Goal: Task Accomplishment & Management: Manage account settings

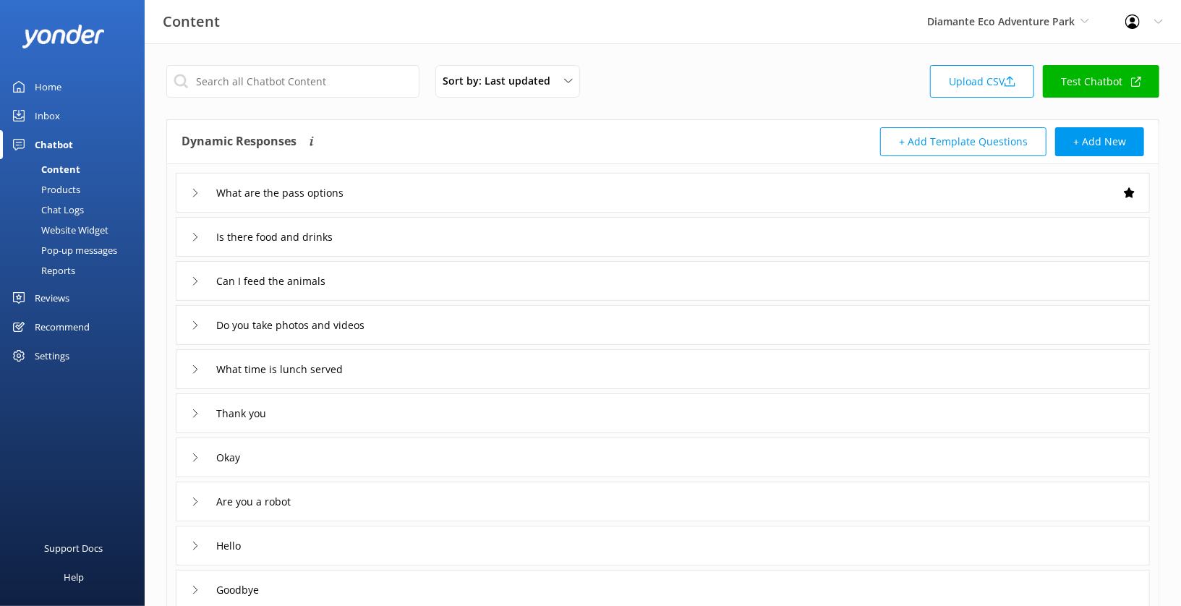
click at [64, 171] on div "Content" at bounding box center [45, 169] width 72 height 20
click at [992, 80] on link "Upload CSV" at bounding box center [982, 81] width 104 height 33
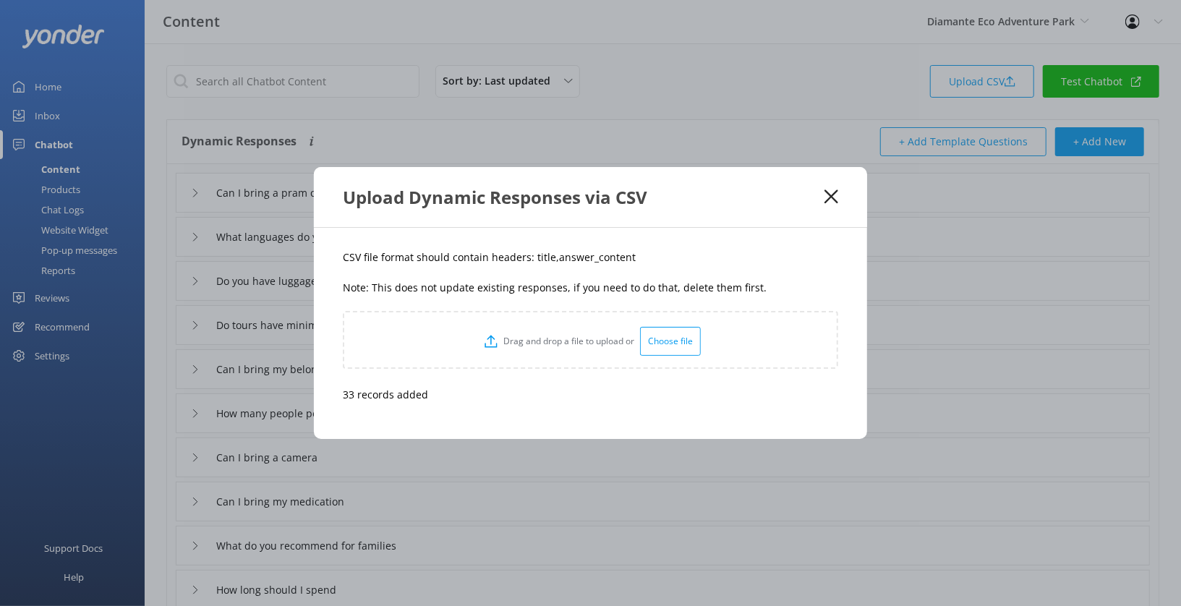
click at [832, 195] on icon at bounding box center [832, 196] width 14 height 14
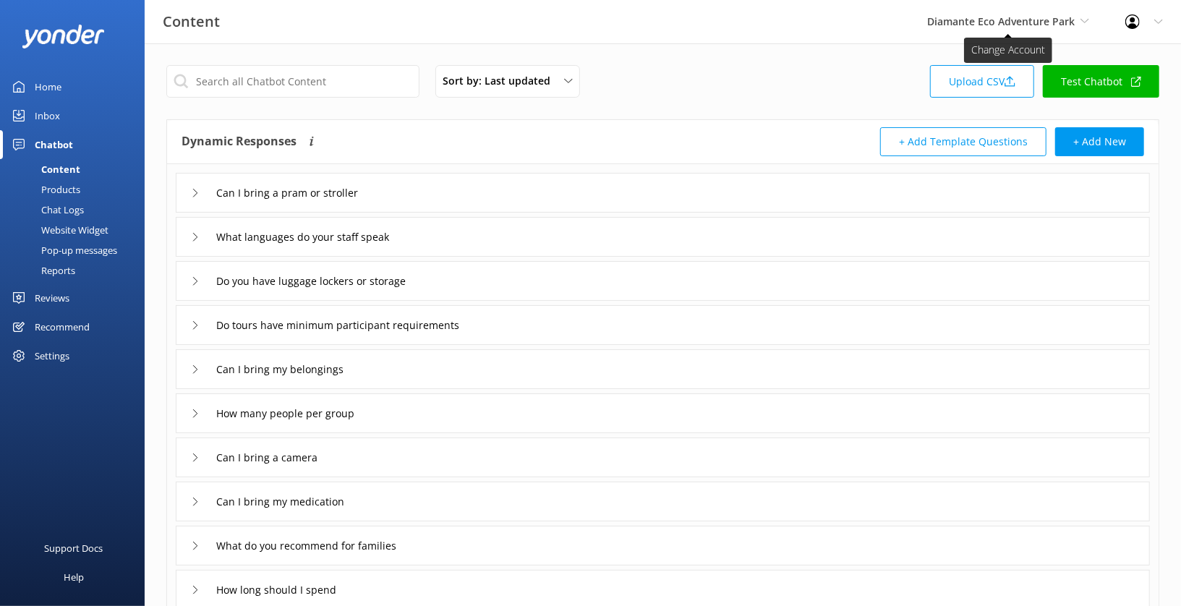
click at [1049, 27] on span "Diamante Eco Adventure Park" at bounding box center [1001, 21] width 148 height 14
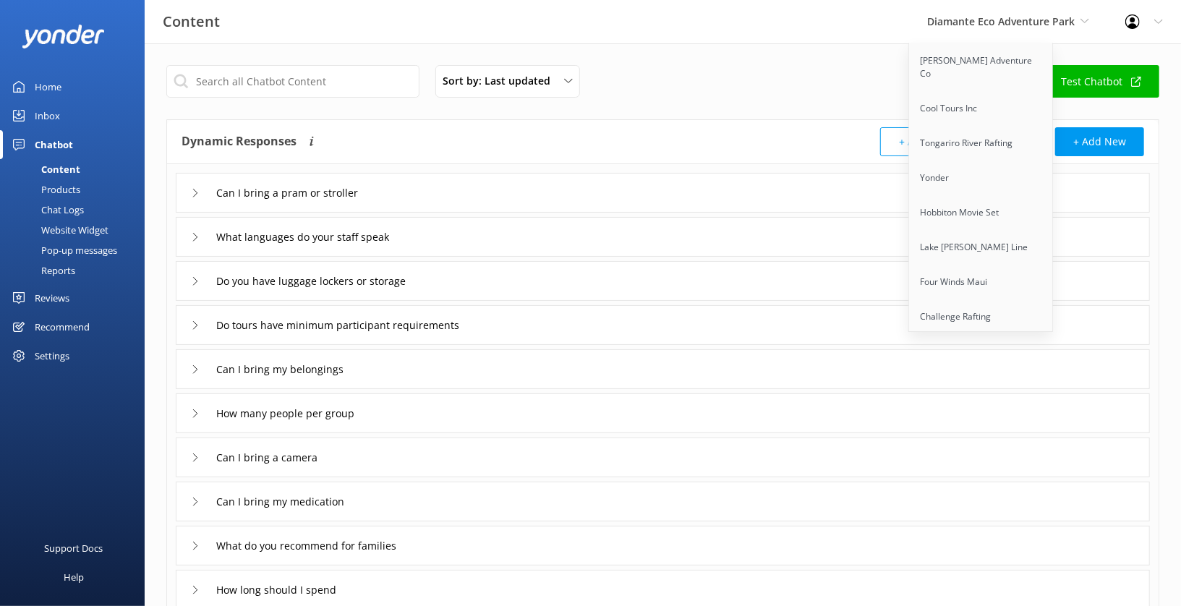
scroll to position [845, 0]
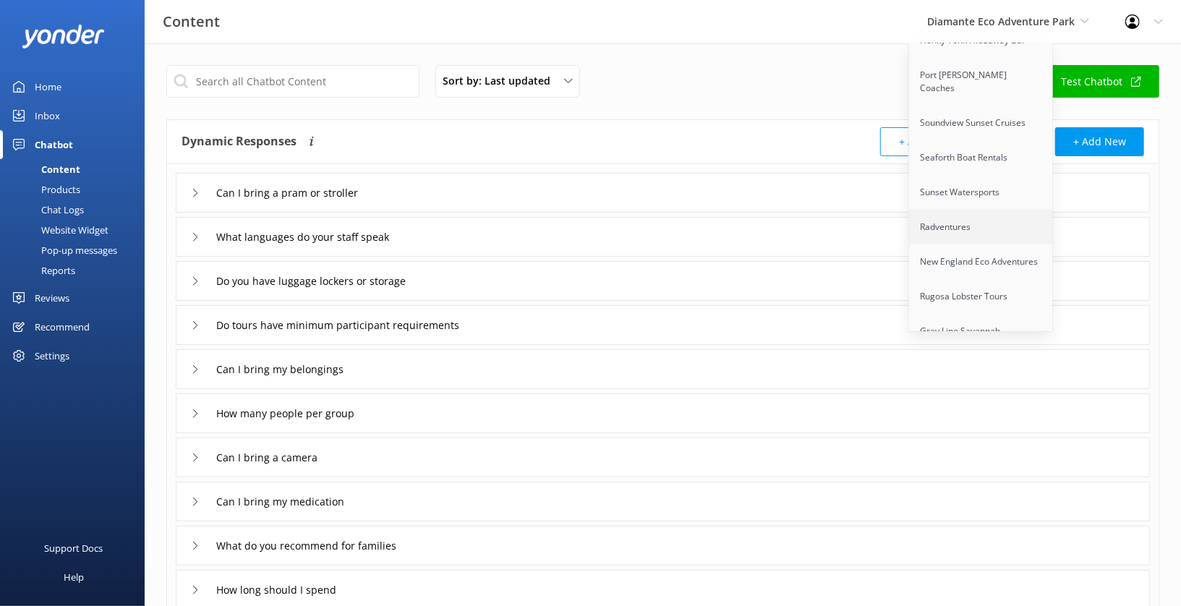
click at [971, 210] on link "Radventures" at bounding box center [981, 227] width 145 height 35
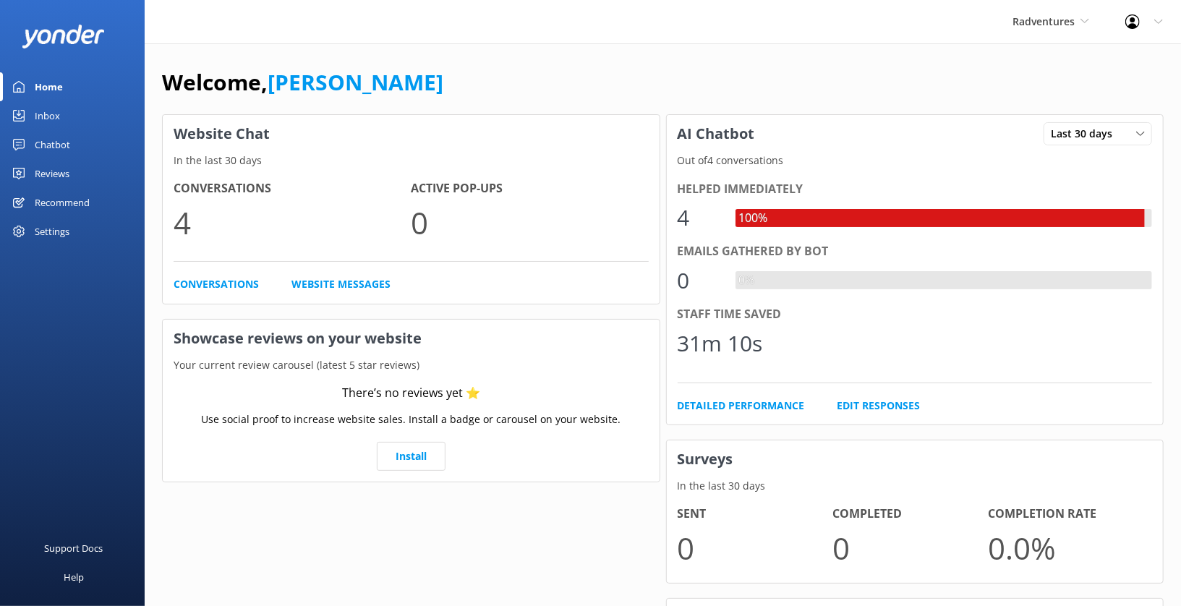
click at [58, 173] on div "Reviews" at bounding box center [52, 173] width 35 height 29
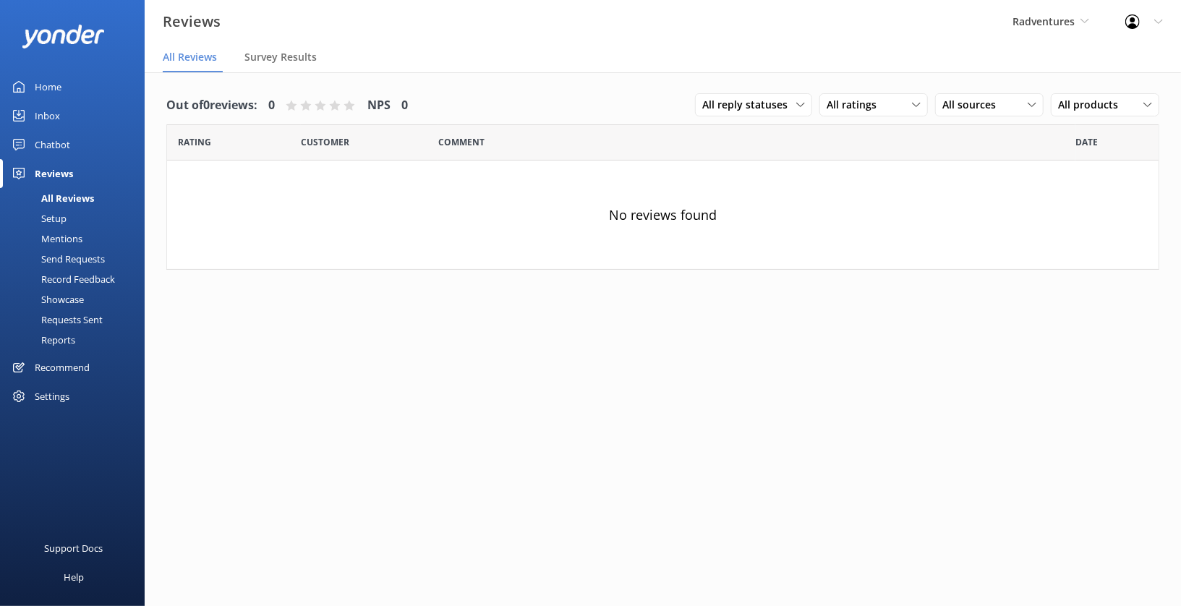
click at [70, 216] on link "Setup" at bounding box center [77, 218] width 136 height 20
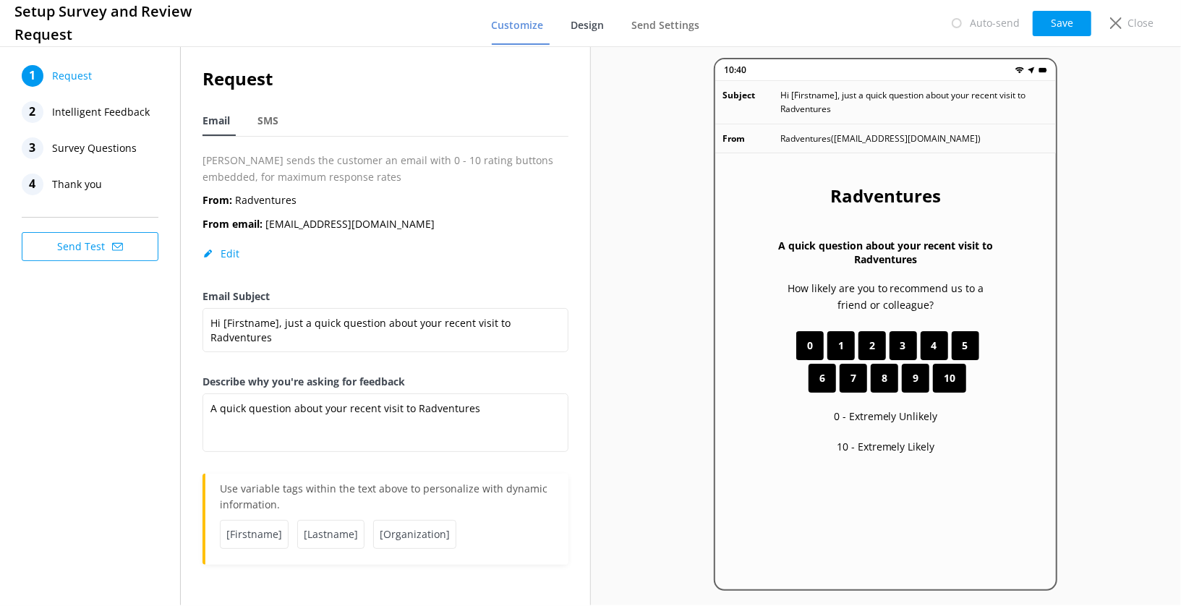
click at [582, 22] on span "Design" at bounding box center [587, 25] width 33 height 14
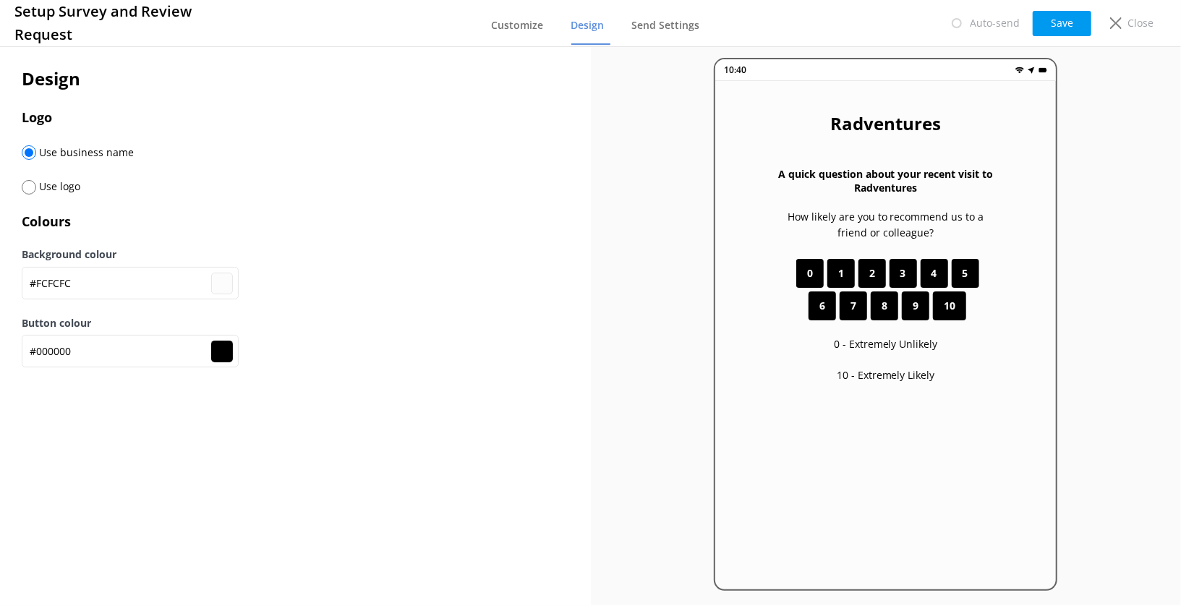
click at [30, 189] on input "radio" at bounding box center [29, 187] width 14 height 14
radio input "true"
radio input "false"
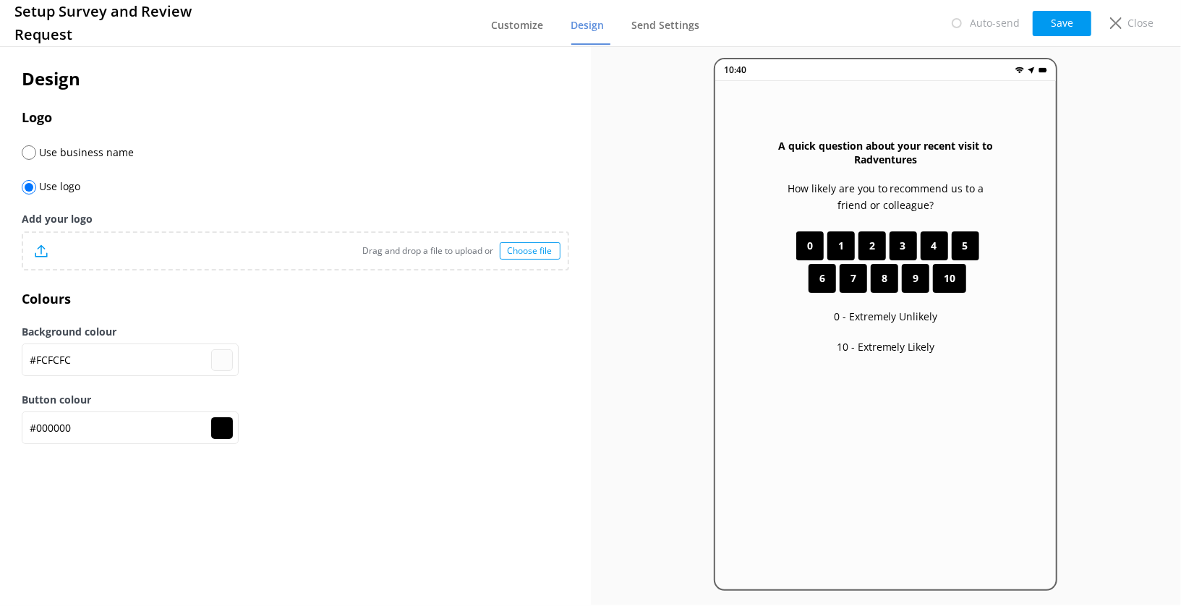
type input "#fcfcfc"
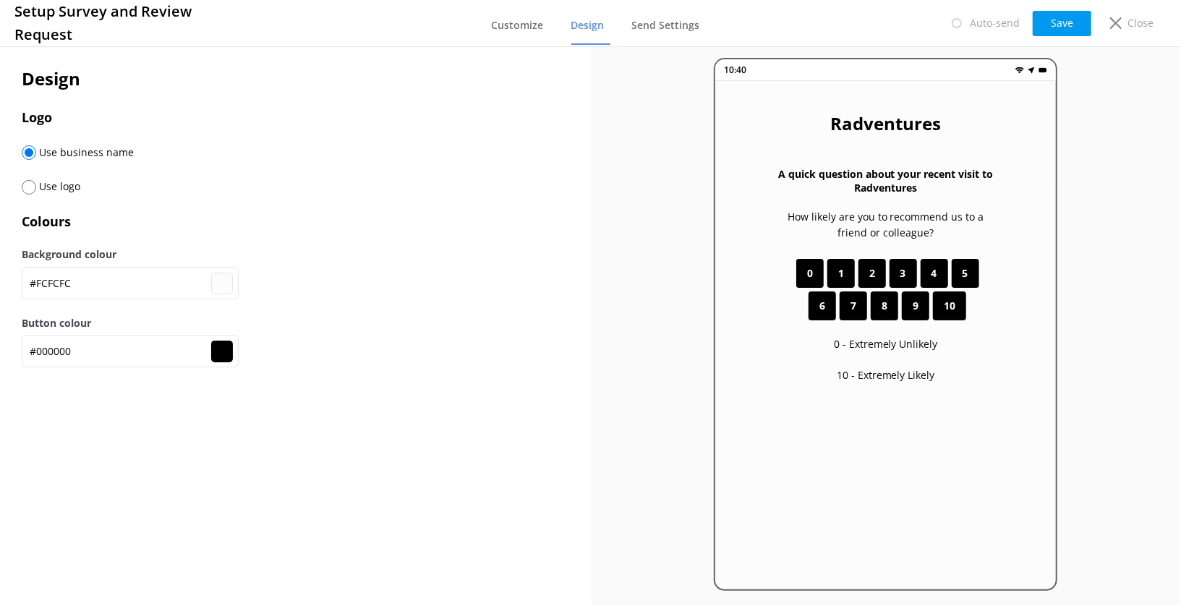
click at [31, 187] on input "radio" at bounding box center [29, 187] width 14 height 14
radio input "true"
radio input "false"
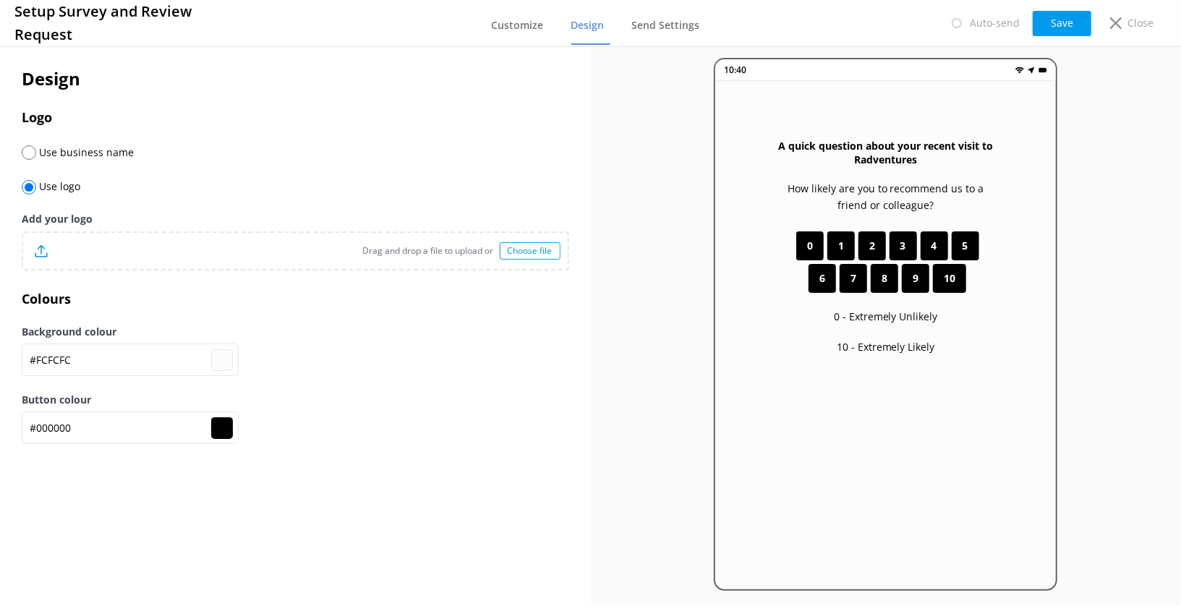
click at [527, 242] on div "Drag and drop a file to upload or Choose file" at bounding box center [295, 251] width 545 height 36
type input "#fcfcfc"
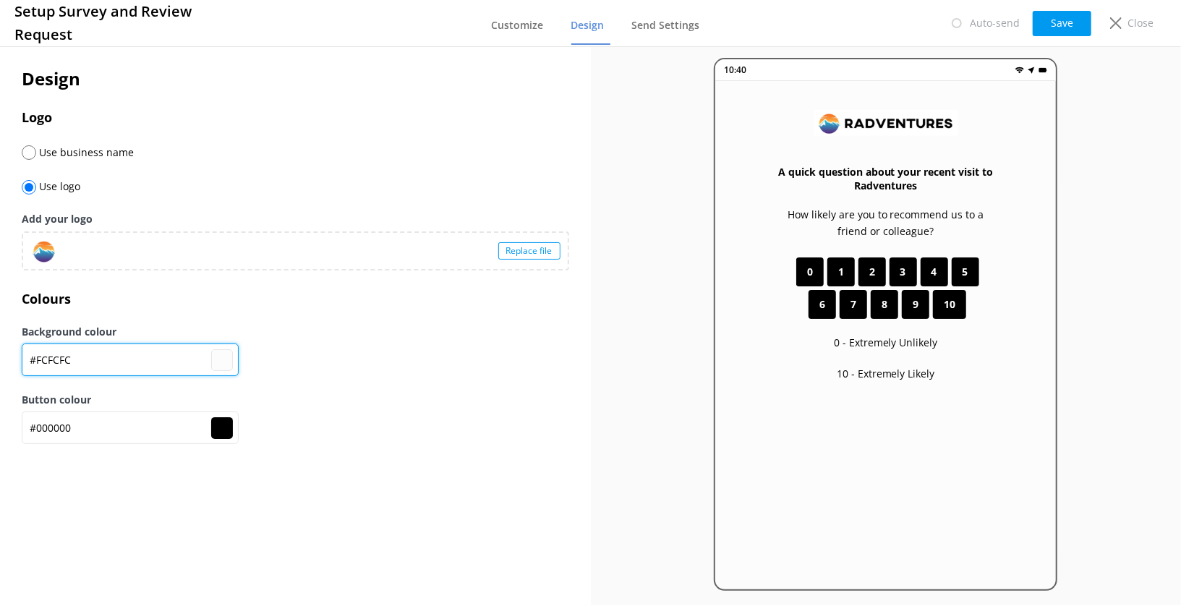
click at [87, 356] on input "#FCFCFC" at bounding box center [130, 360] width 217 height 33
click at [50, 367] on input "#FCFCFC" at bounding box center [130, 360] width 217 height 33
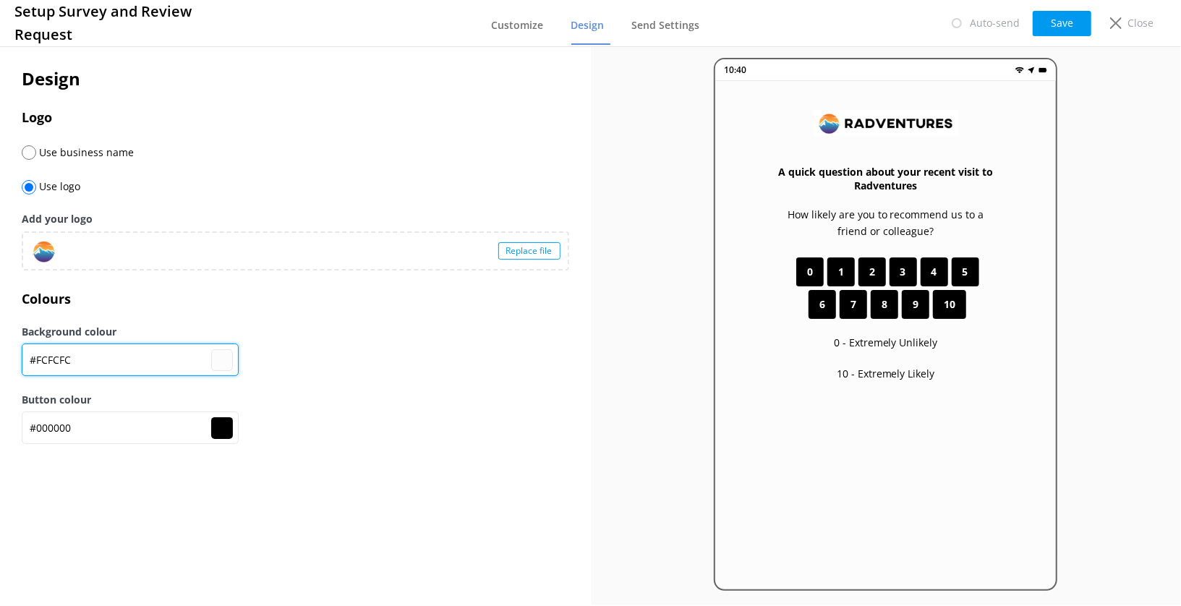
type input "#1"
type input "#000000"
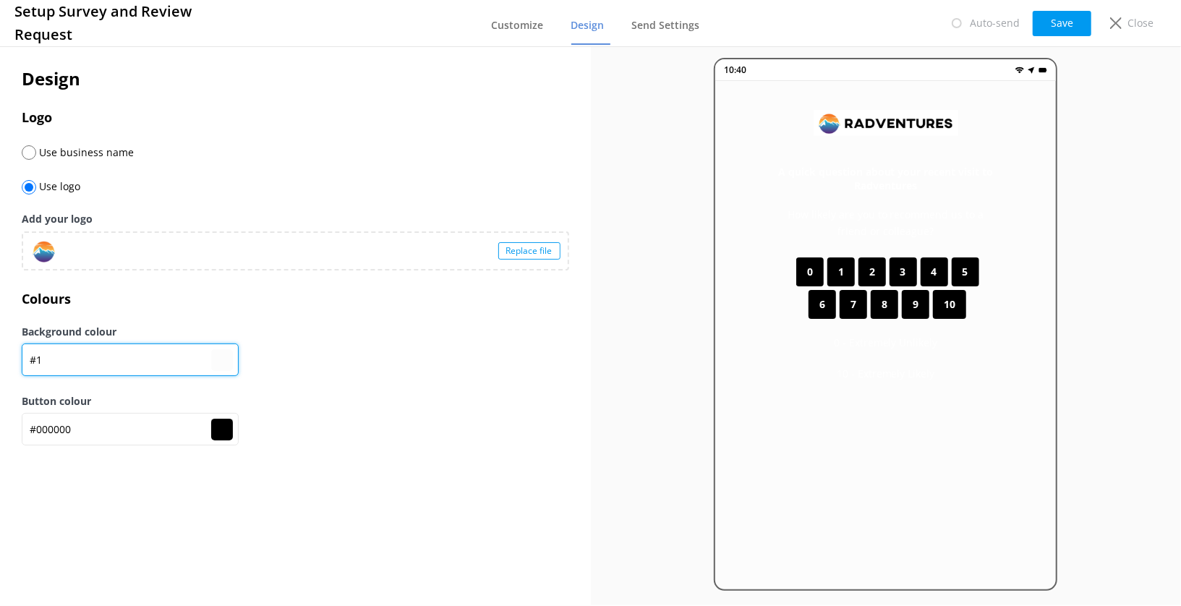
type input "#11"
type input "#000000"
type input "#111"
type input "#000000"
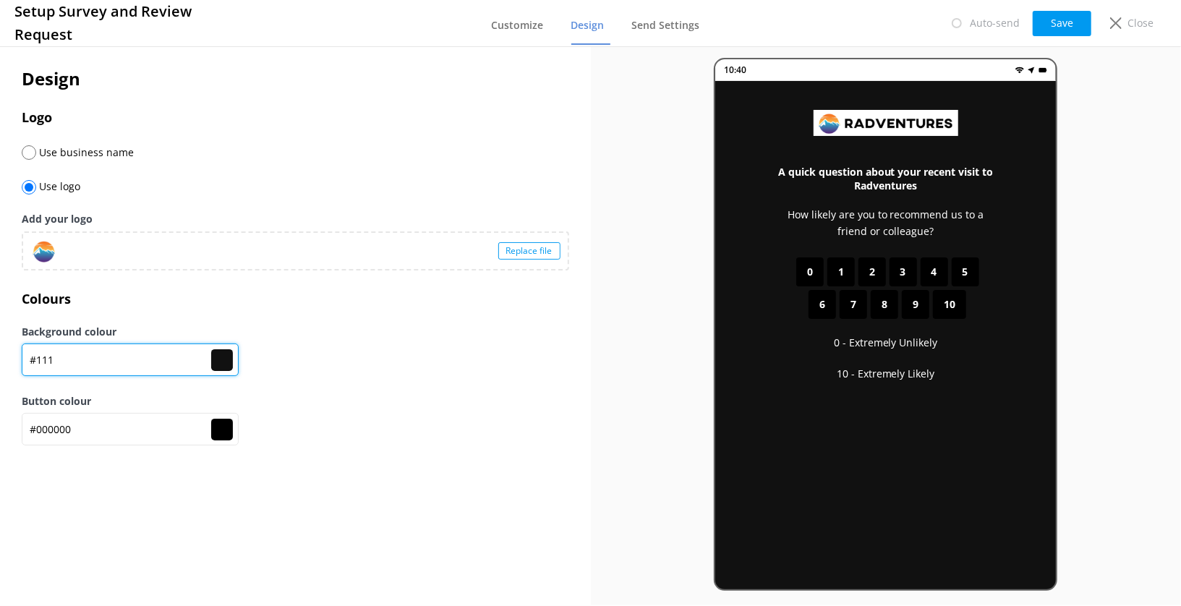
type input "#1111"
type input "#000000"
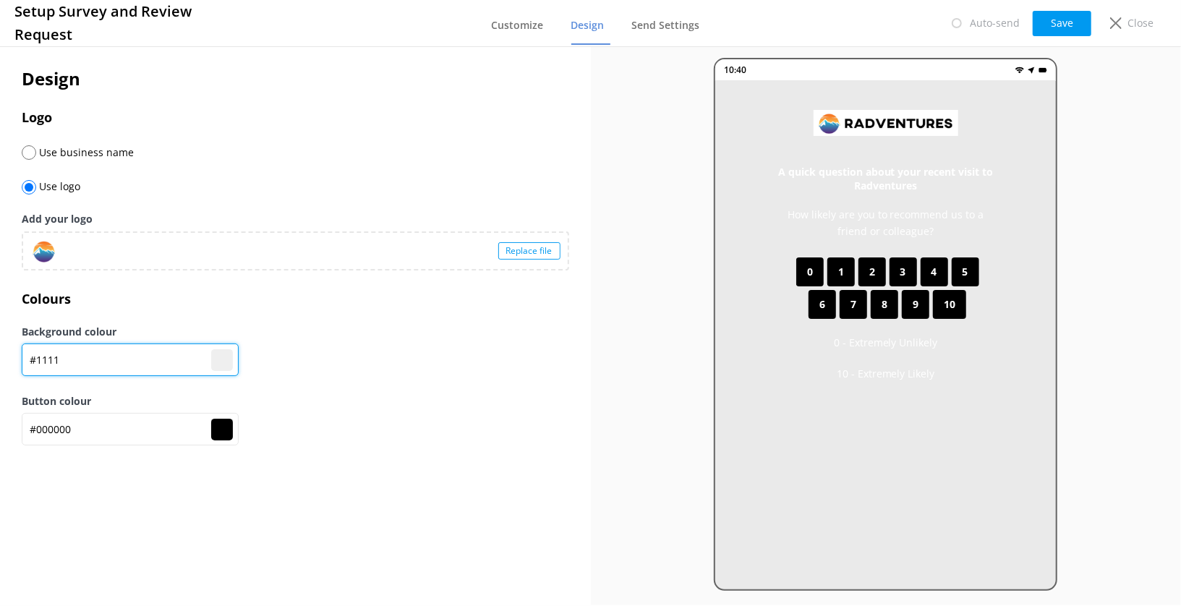
type input "#11111"
type input "#000000"
type input "#111111"
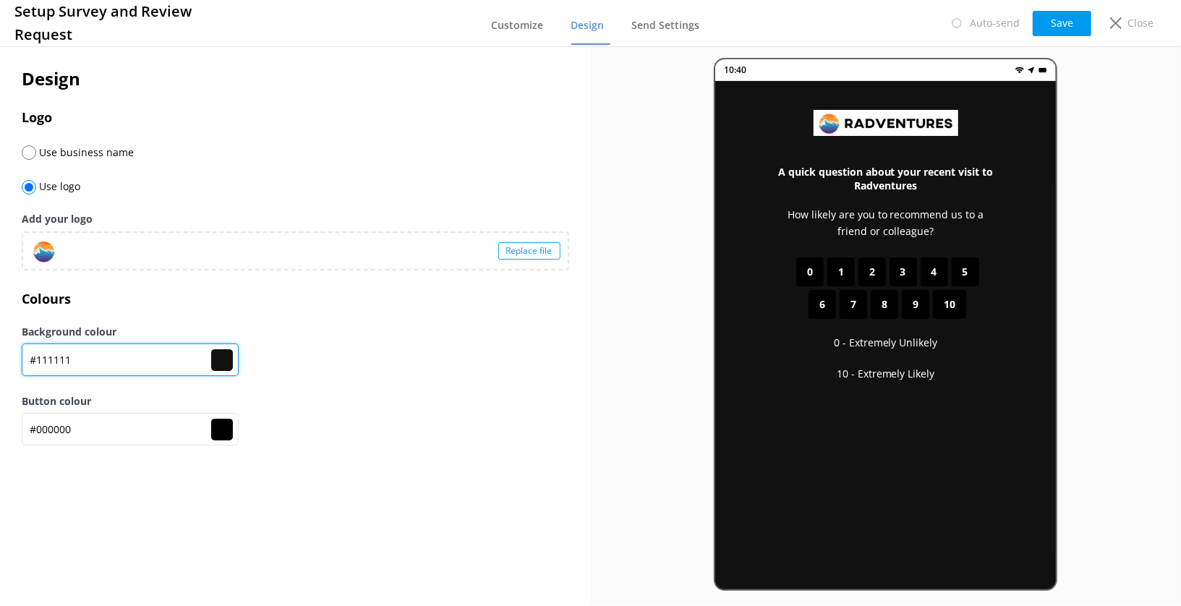
click at [133, 364] on input "#111111" at bounding box center [130, 360] width 217 height 33
click at [1060, 14] on button "Save" at bounding box center [1062, 23] width 59 height 25
click at [93, 352] on input "#111111" at bounding box center [130, 360] width 217 height 33
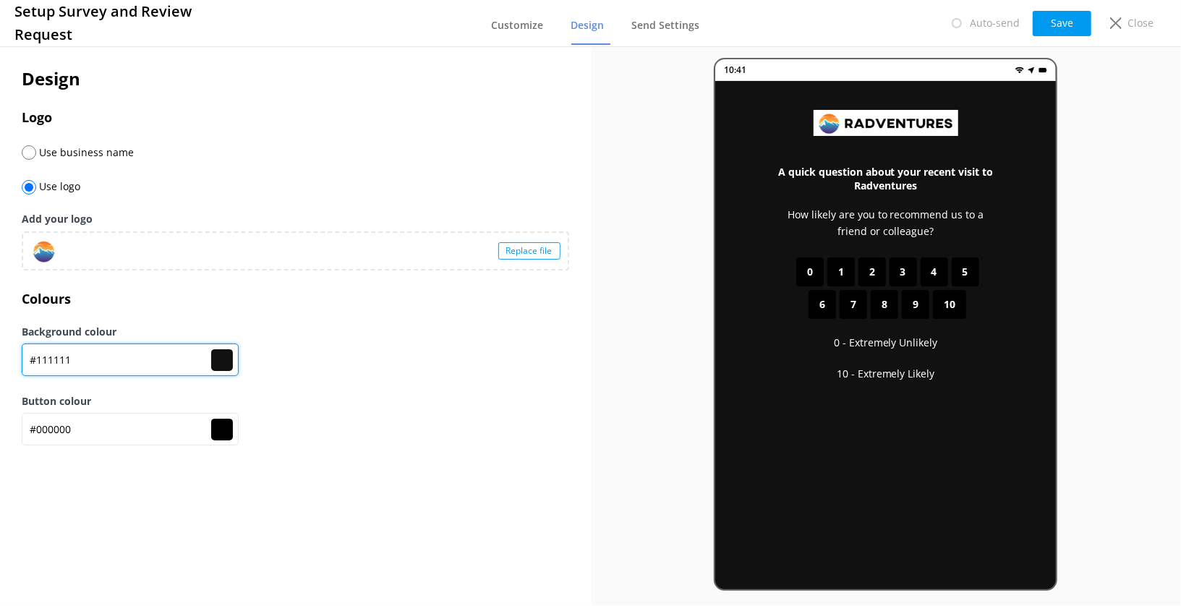
click at [93, 352] on input "#111111" at bounding box center [130, 360] width 217 height 33
paste input "FFFFFF"
type input "#FFFFFF"
type input "#ffffff"
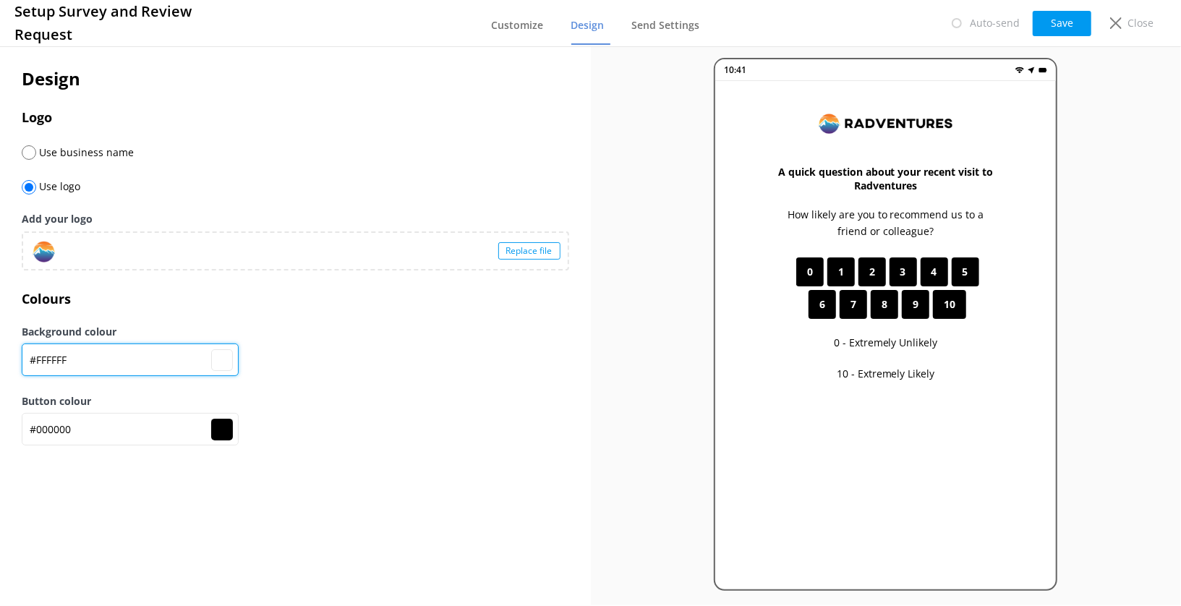
type input "#FFFFFF"
click at [370, 378] on div "Background colour #FFFFFF #ffffff" at bounding box center [296, 358] width 548 height 69
click at [1049, 24] on button "Save" at bounding box center [1062, 23] width 59 height 25
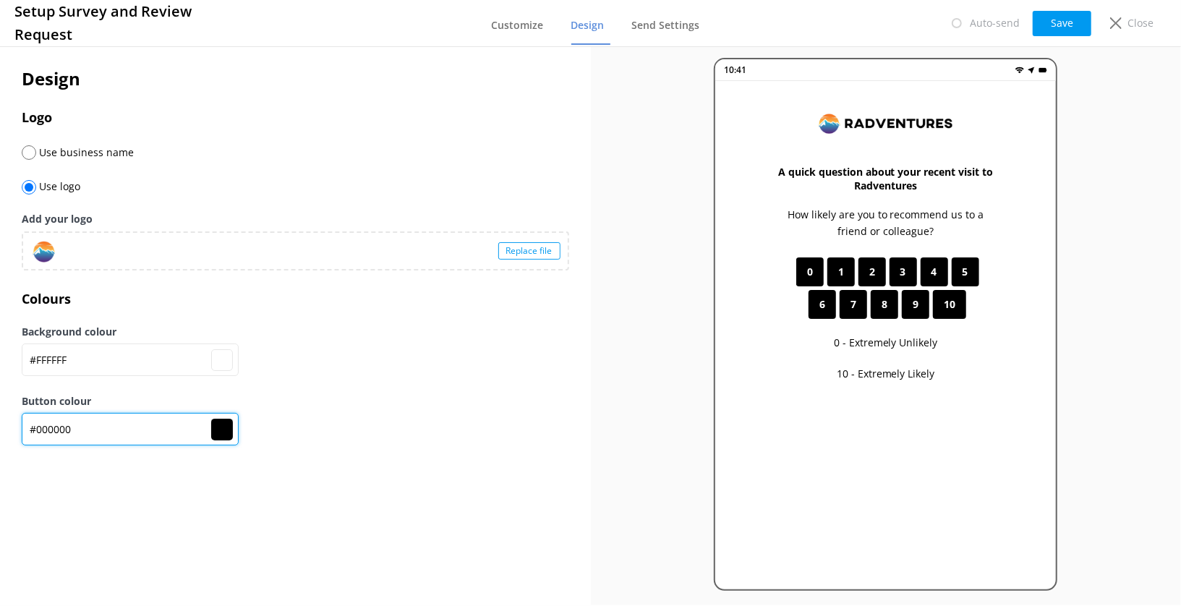
drag, startPoint x: 90, startPoint y: 428, endPoint x: 7, endPoint y: 428, distance: 83.9
click at [7, 428] on div "Design Logo Use business name Use logo Add your logo Replace file Colours Backg…" at bounding box center [295, 263] width 591 height 440
paste input "f99c11"
type input "#ffffff"
type input "#f99c11"
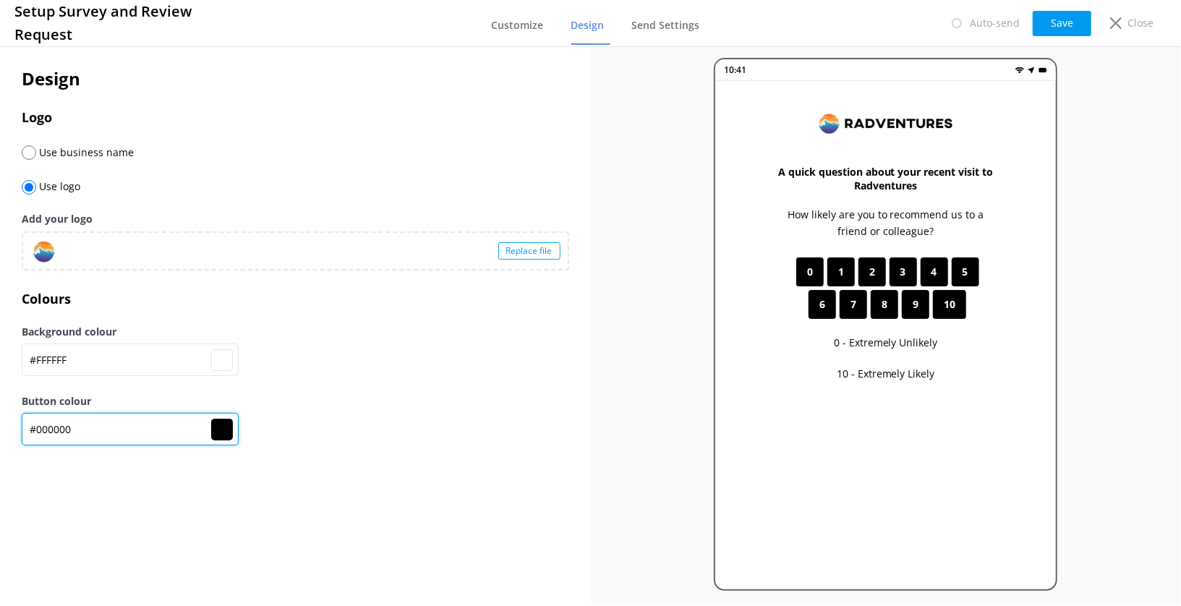
type input "#f99c11"
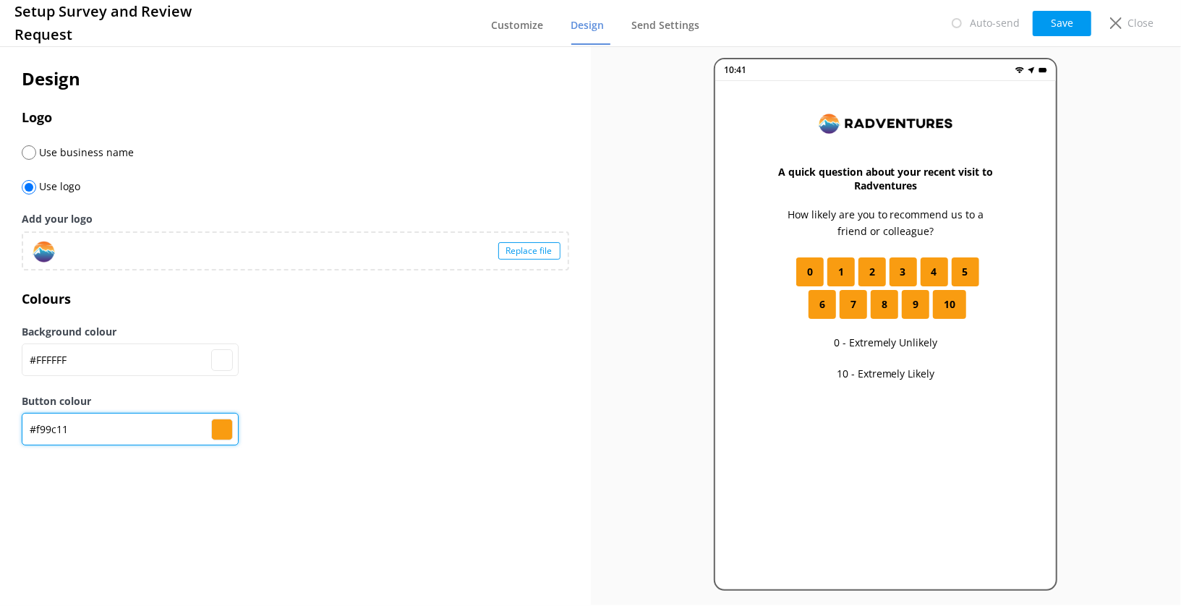
type input "#f99c11"
click at [340, 438] on div "Button colour #f99c11 #f99c11" at bounding box center [296, 427] width 548 height 69
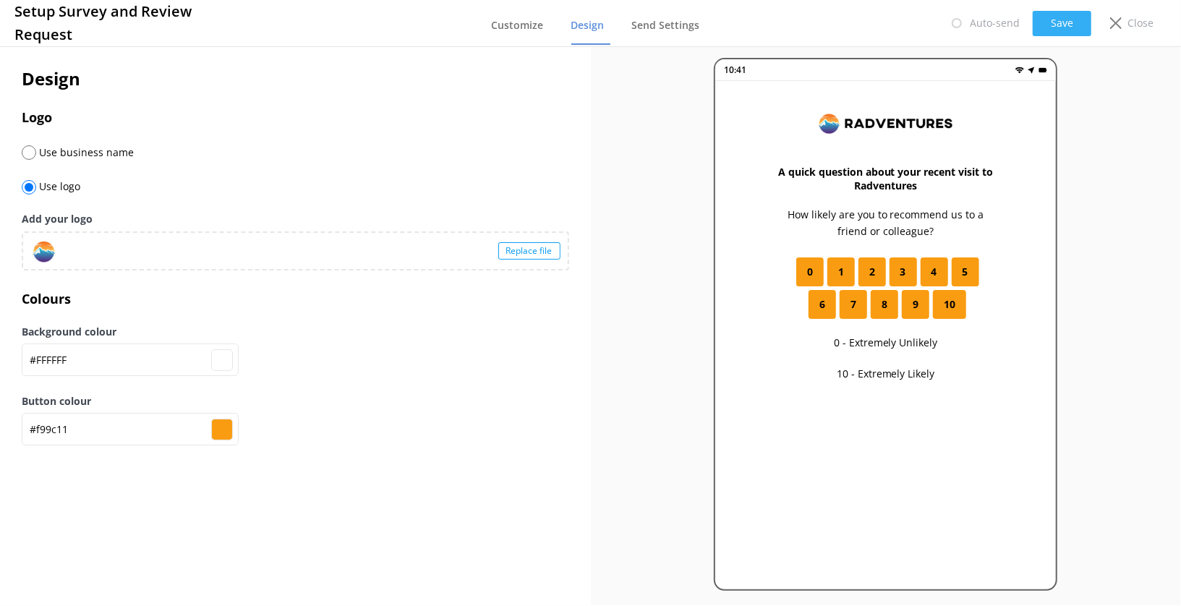
click at [1057, 29] on button "Save" at bounding box center [1062, 23] width 59 height 25
type input "#ffffff"
click at [1123, 23] on div "Close" at bounding box center [1129, 23] width 58 height 25
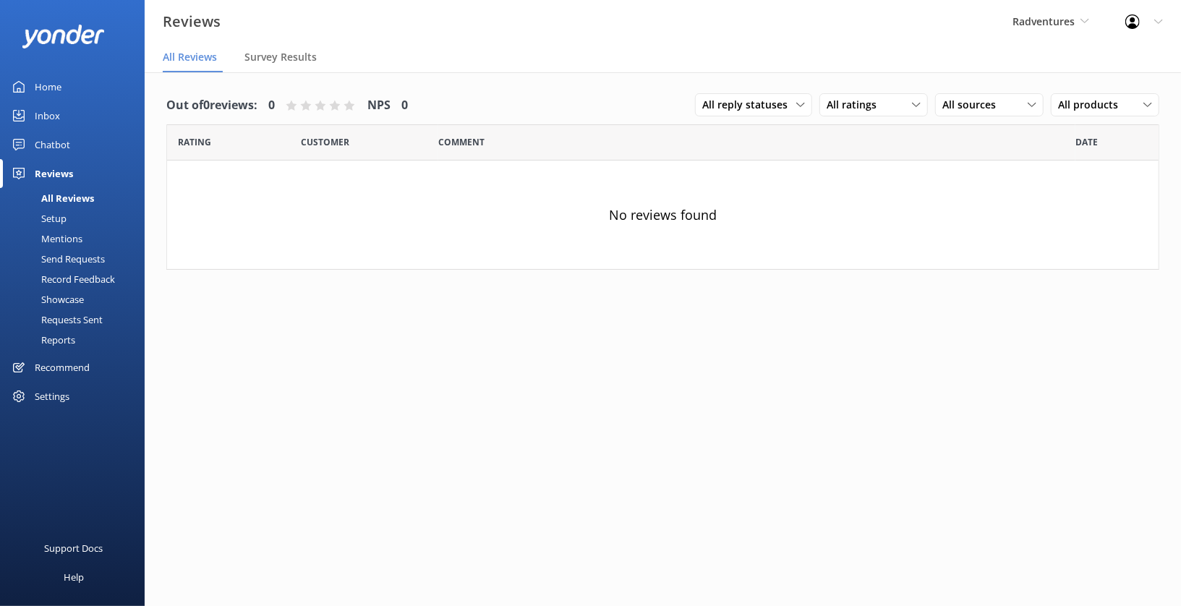
click at [61, 222] on div "Setup" at bounding box center [38, 218] width 58 height 20
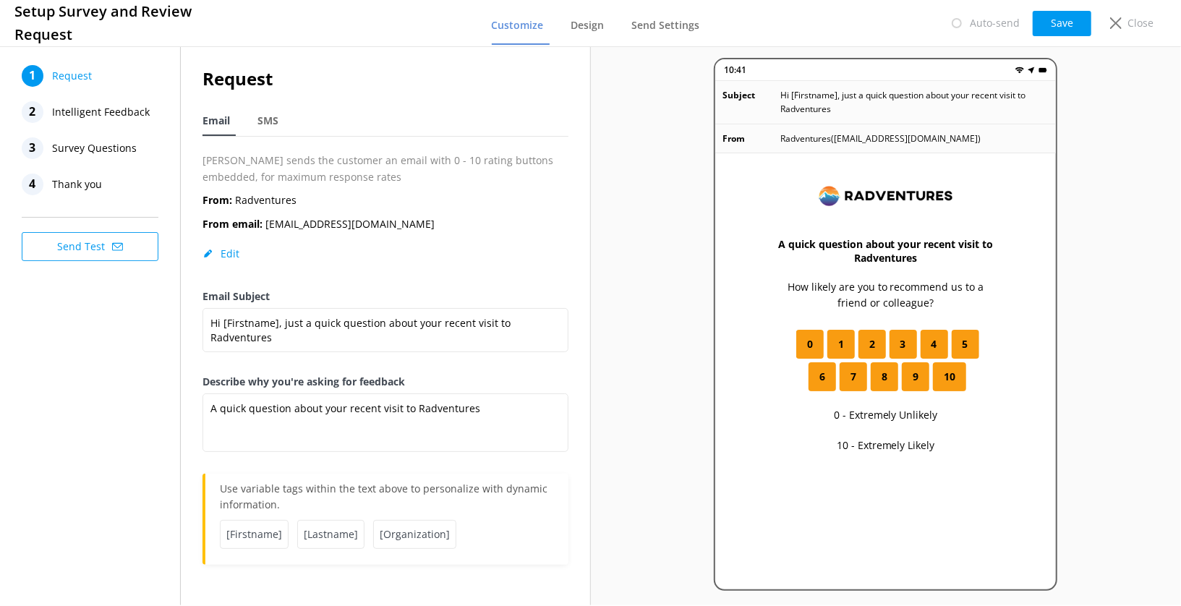
click at [110, 119] on span "Intelligent Feedback" at bounding box center [101, 112] width 98 height 22
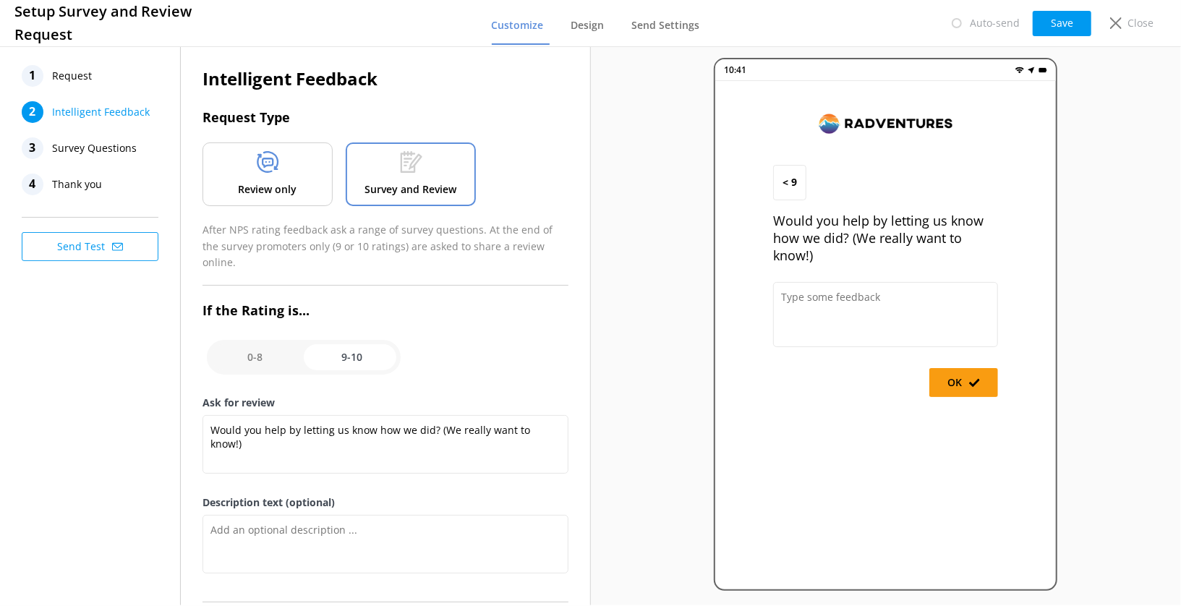
click at [292, 179] on div "Review only" at bounding box center [268, 174] width 130 height 64
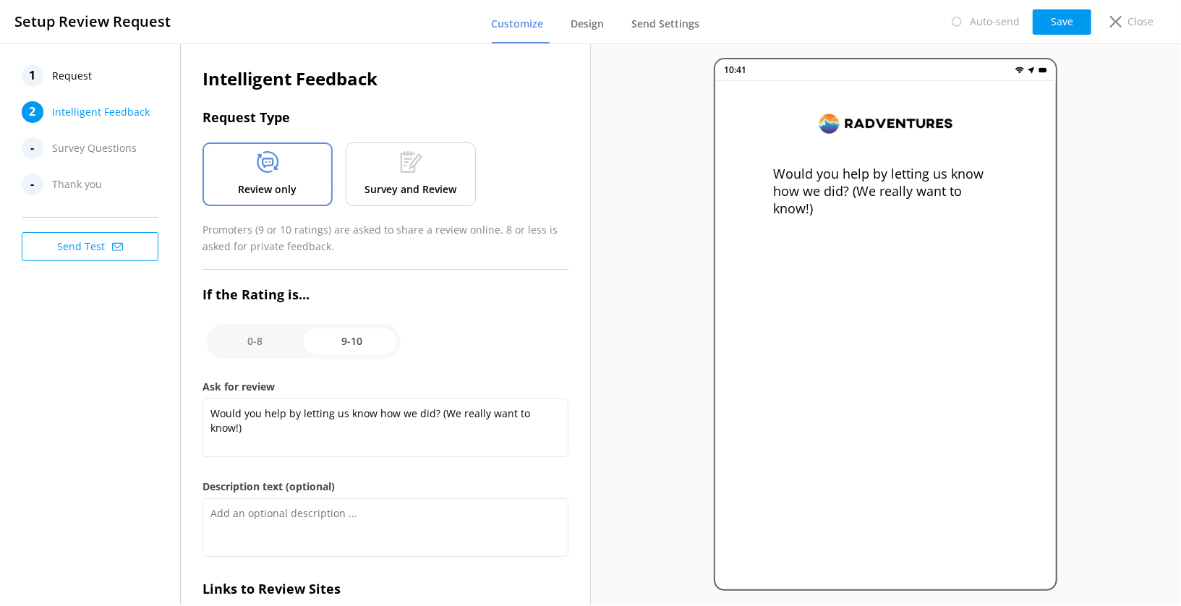
click at [91, 79] on div "1 Request" at bounding box center [94, 76] width 145 height 22
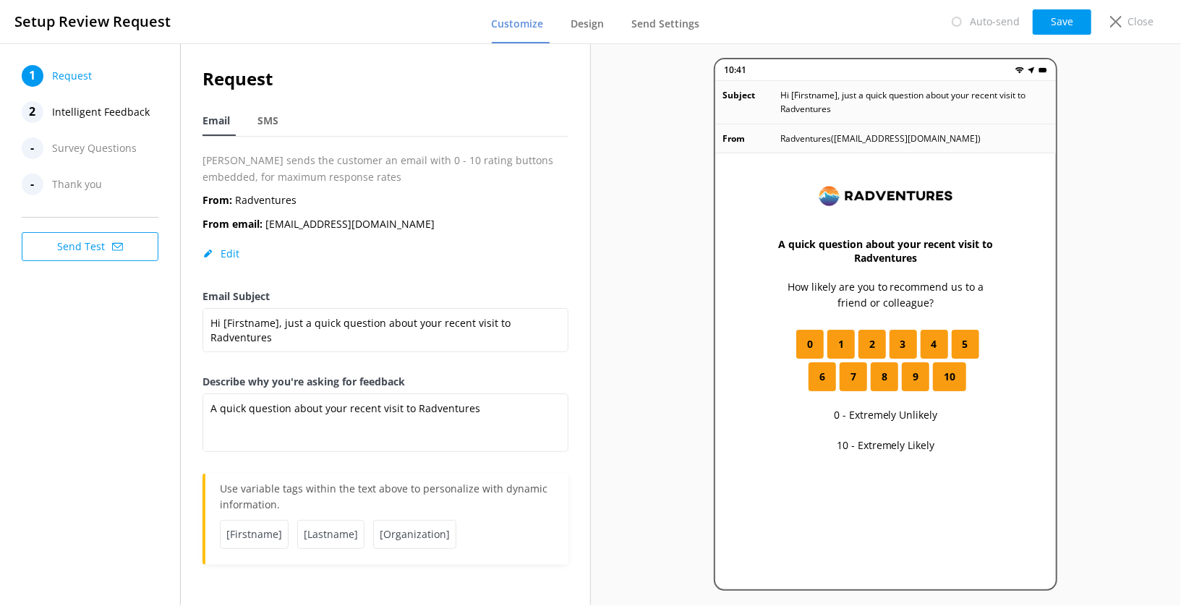
click at [96, 144] on span "Survey Questions" at bounding box center [94, 148] width 85 height 22
click at [84, 187] on span "Thank you" at bounding box center [77, 185] width 50 height 22
click at [88, 108] on span "Intelligent Feedback" at bounding box center [101, 112] width 98 height 22
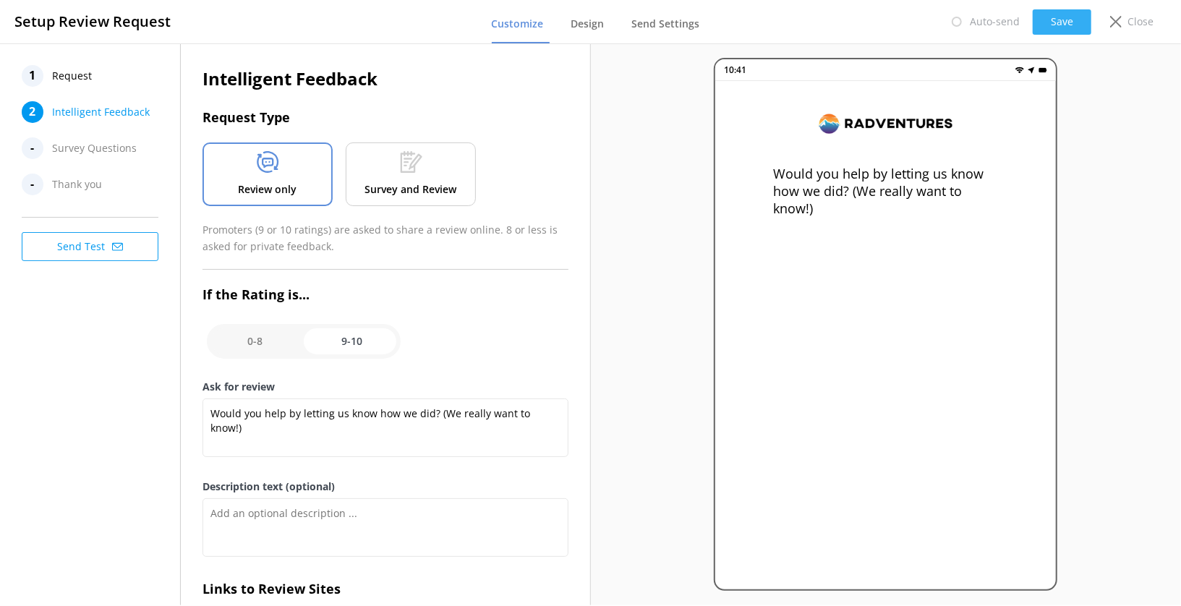
click at [1048, 15] on button "Save" at bounding box center [1062, 21] width 59 height 25
click at [1067, 12] on button "Save" at bounding box center [1062, 21] width 59 height 25
click at [1120, 14] on div "Close" at bounding box center [1129, 21] width 58 height 25
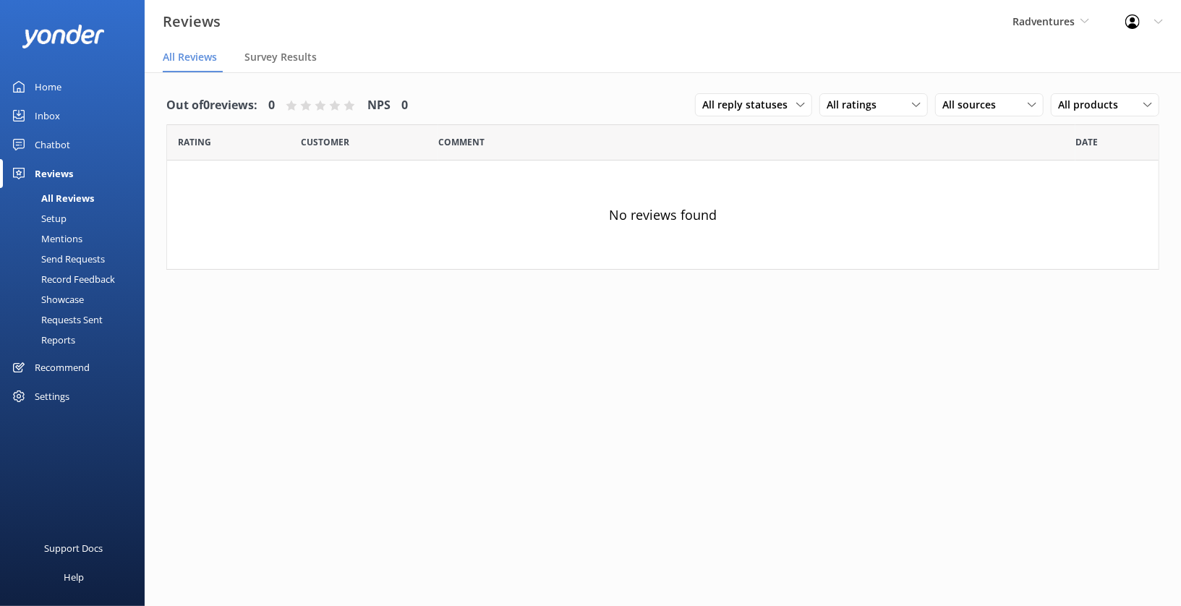
click at [54, 223] on div "Setup" at bounding box center [38, 218] width 58 height 20
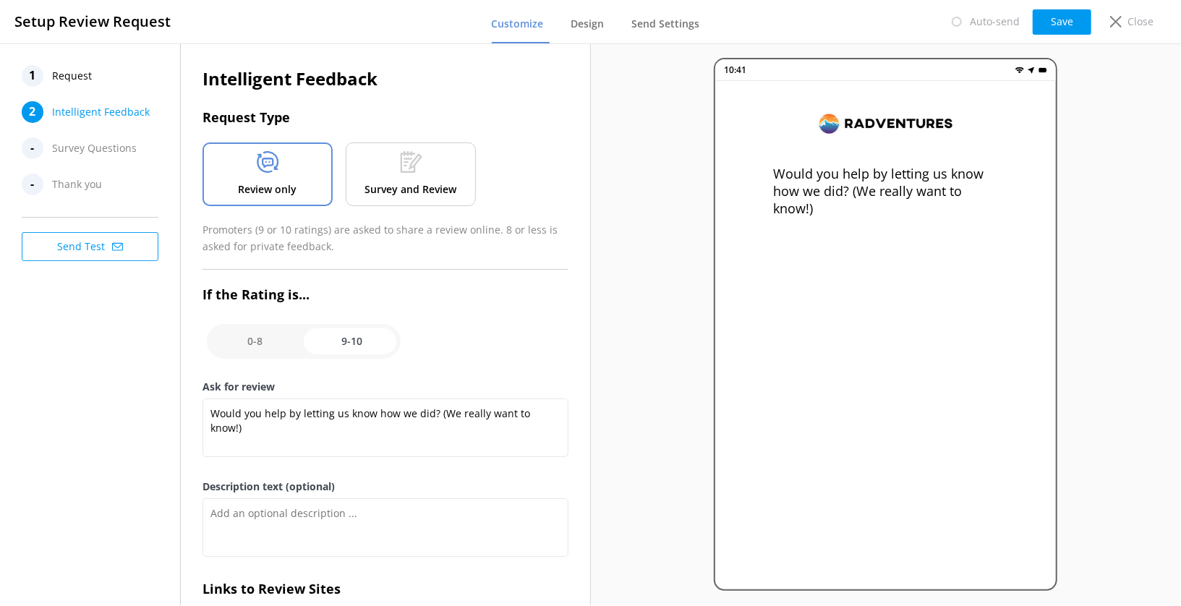
click at [78, 79] on span "Request" at bounding box center [72, 76] width 40 height 22
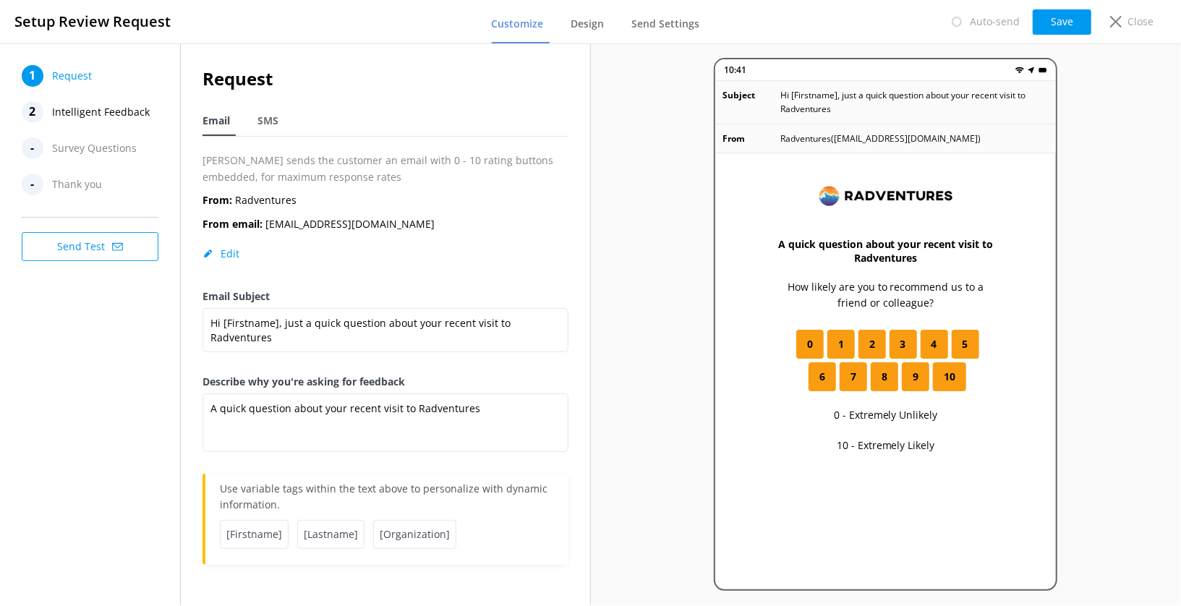
click at [82, 184] on span "Thank you" at bounding box center [77, 185] width 50 height 22
click at [107, 113] on span "Intelligent Feedback" at bounding box center [101, 112] width 98 height 22
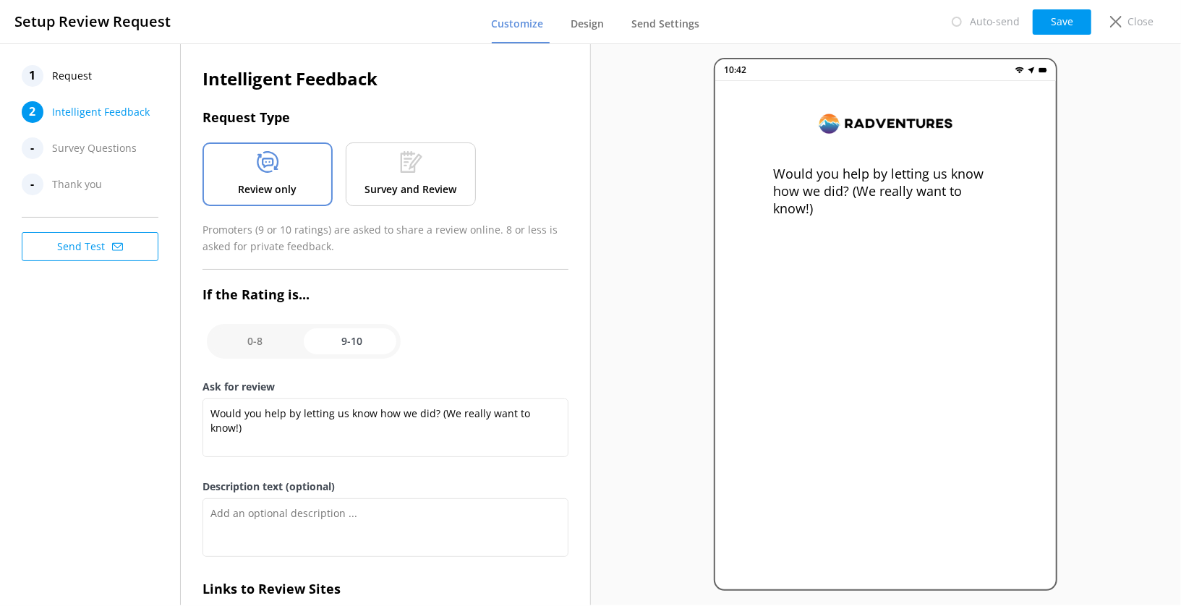
scroll to position [17, 0]
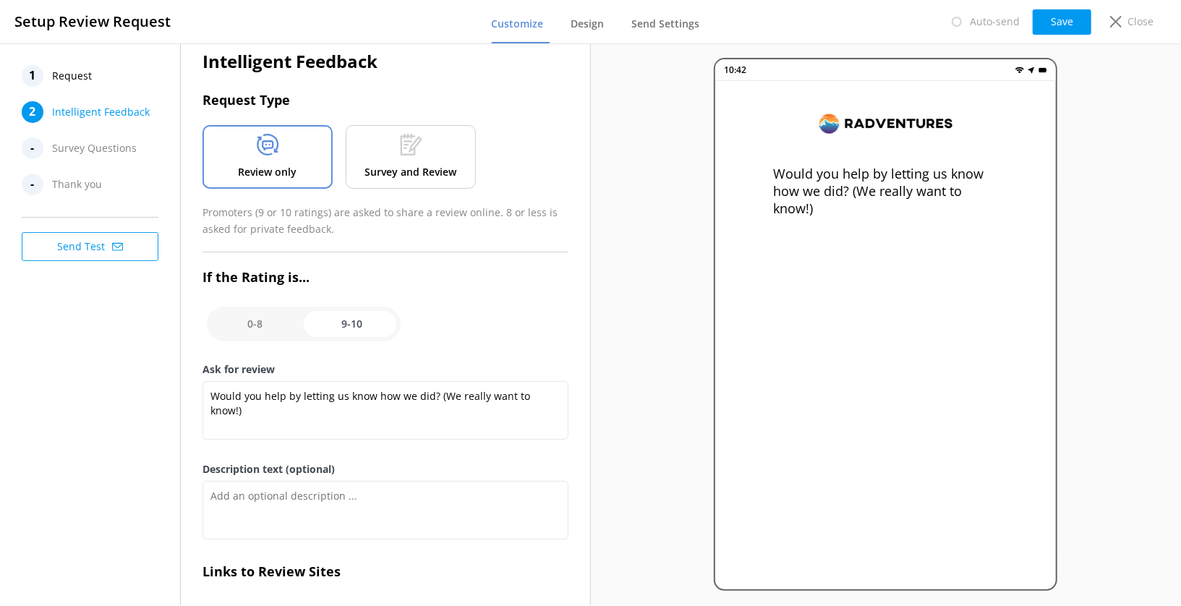
click at [263, 314] on input "checkbox" at bounding box center [304, 324] width 194 height 35
checkbox input "false"
type textarea "Please tell us why"
type textarea "Your feedback is important to help us improve"
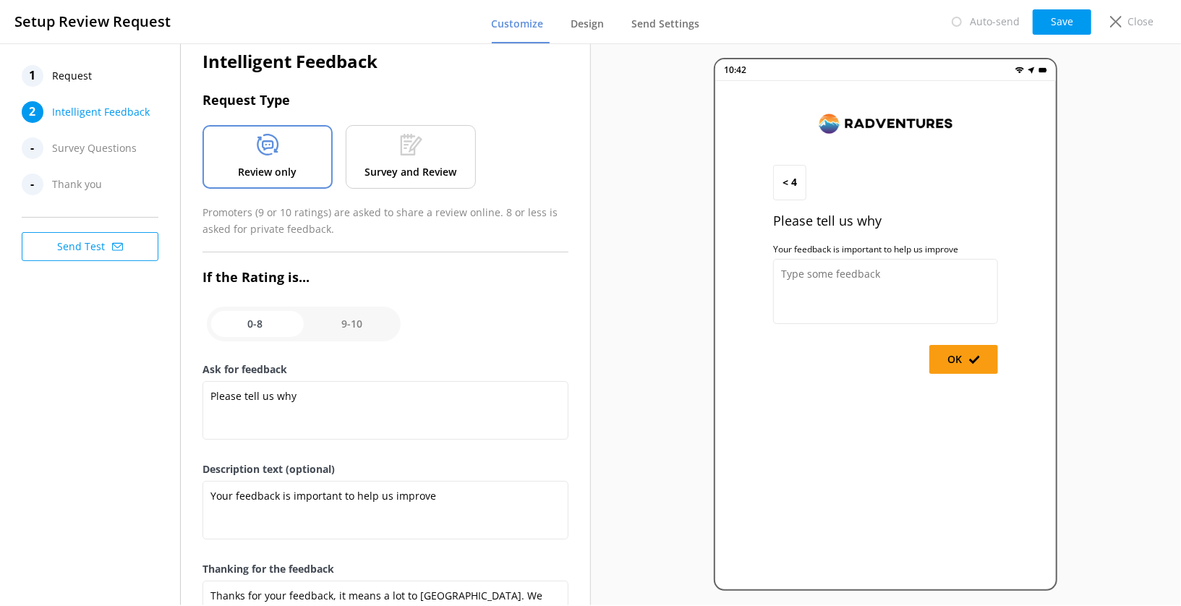
click at [330, 322] on input "checkbox" at bounding box center [304, 324] width 194 height 35
checkbox input "true"
type textarea "Would you help by letting us know how we did? (We really want to know!)"
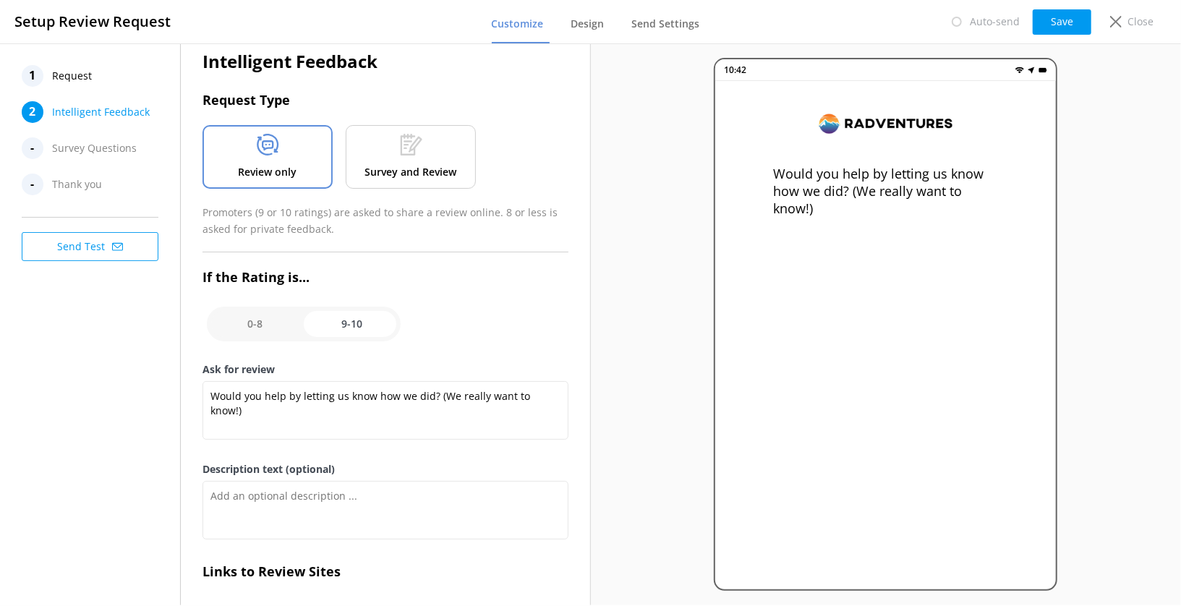
click at [268, 320] on input "checkbox" at bounding box center [304, 324] width 194 height 35
checkbox input "false"
type textarea "Please tell us why"
type textarea "Your feedback is important to help us improve"
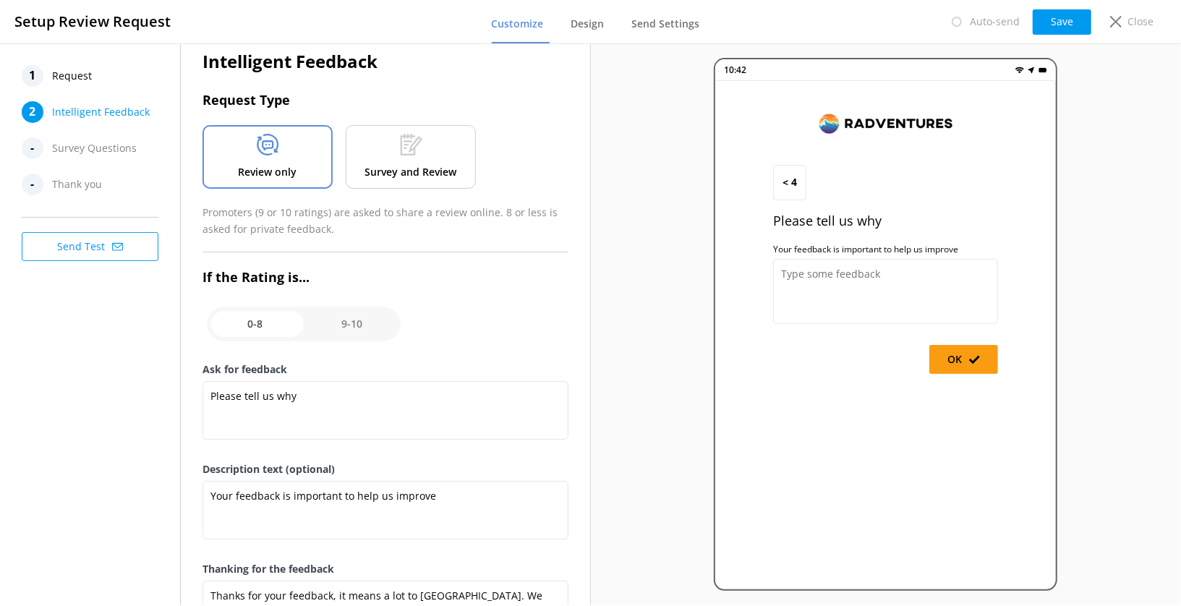
click at [332, 321] on input "checkbox" at bounding box center [304, 324] width 194 height 35
checkbox input "true"
type textarea "Would you help by letting us know how we did? (We really want to know!)"
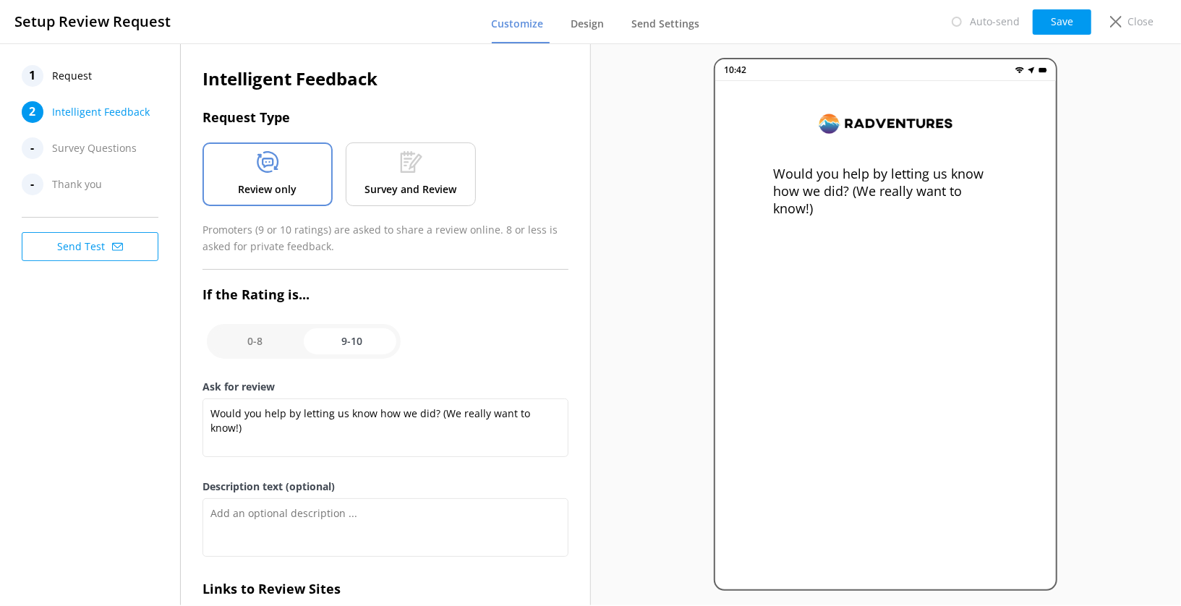
scroll to position [88, 0]
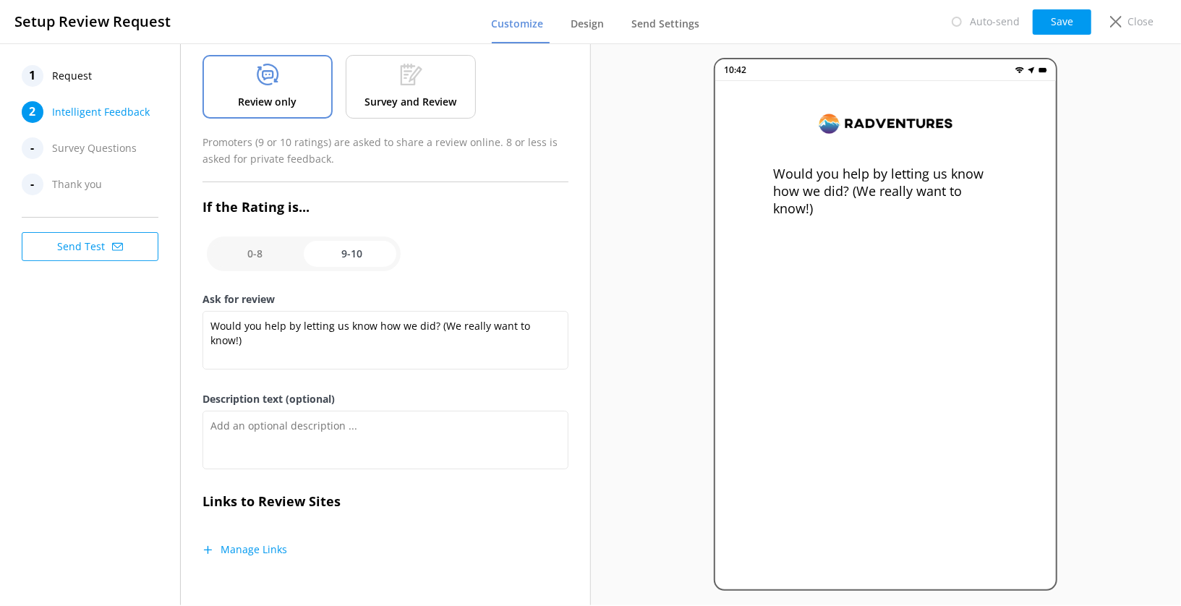
click at [272, 545] on button "Manage Links" at bounding box center [245, 549] width 85 height 14
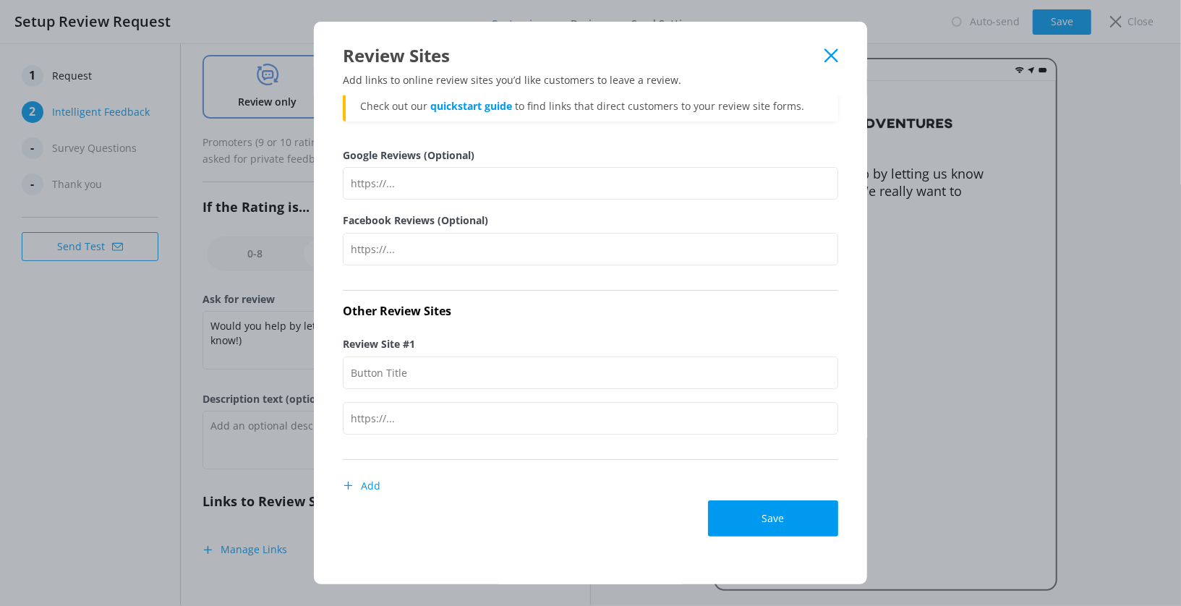
scroll to position [0, 0]
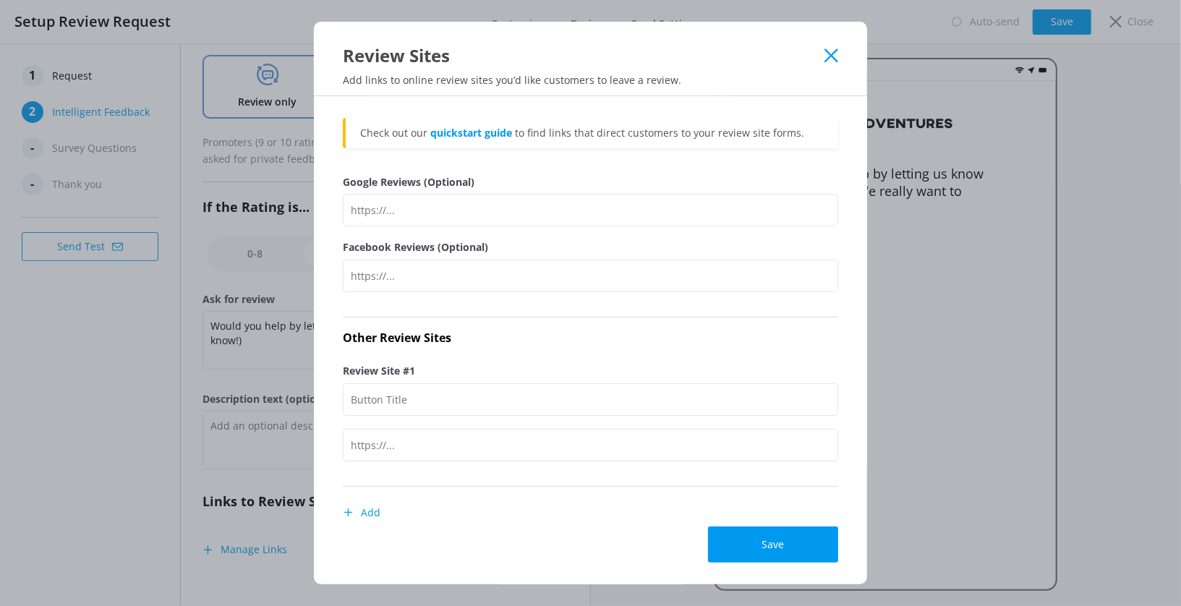
click at [834, 56] on icon at bounding box center [832, 55] width 14 height 14
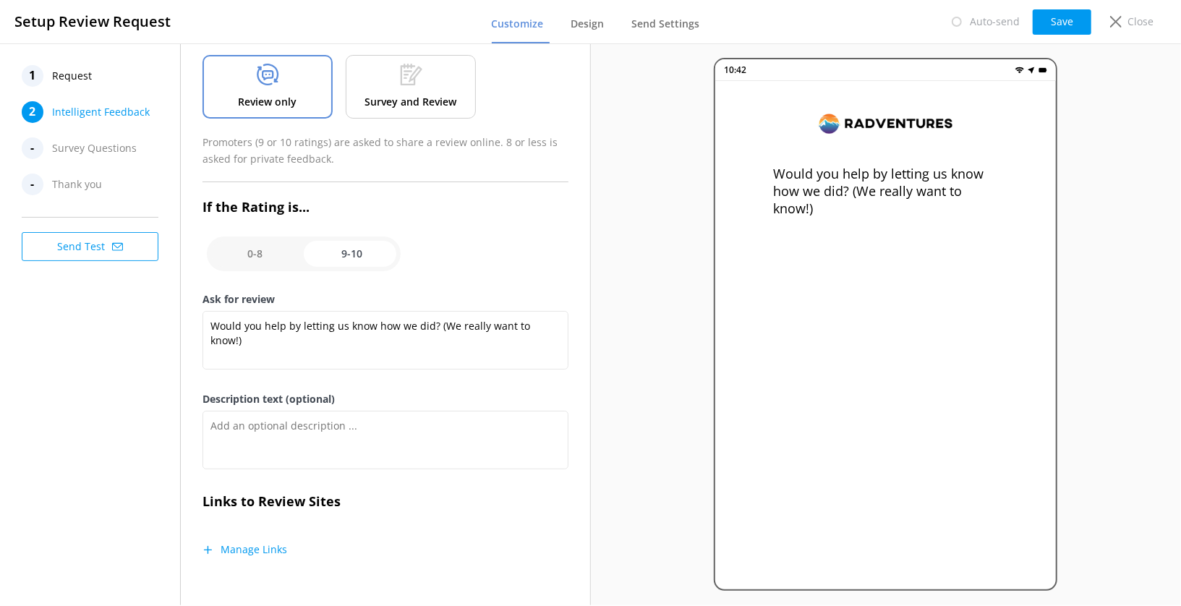
click at [255, 549] on button "Manage Links" at bounding box center [245, 549] width 85 height 14
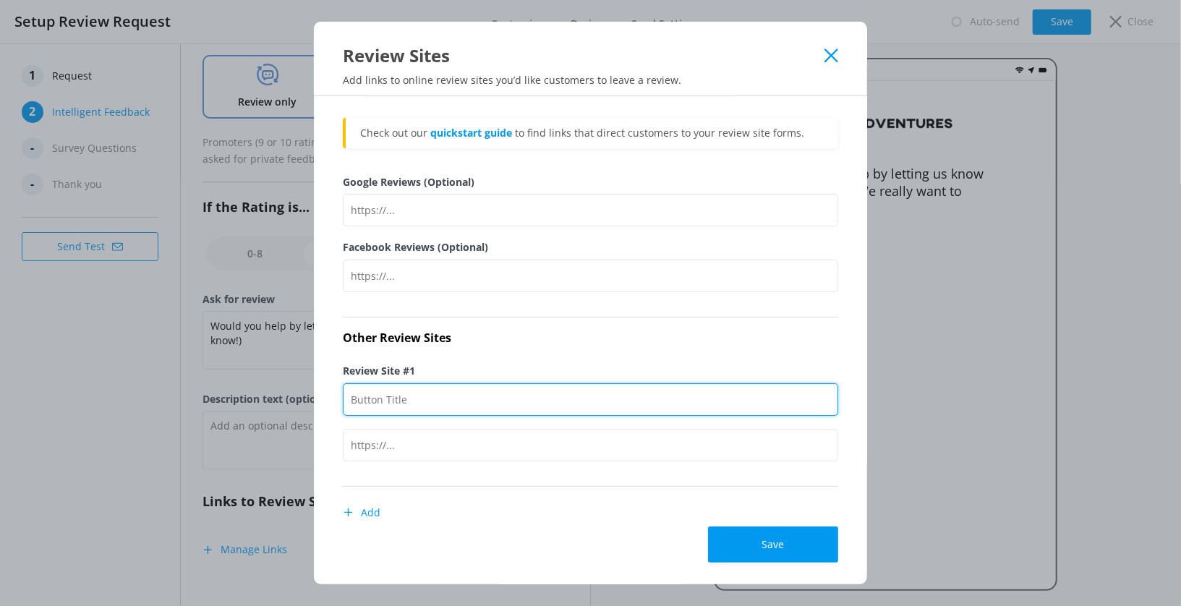
click at [414, 385] on input "Review Site #1" at bounding box center [590, 399] width 495 height 33
type input "e"
type input "t"
type input "Trip Advisor"
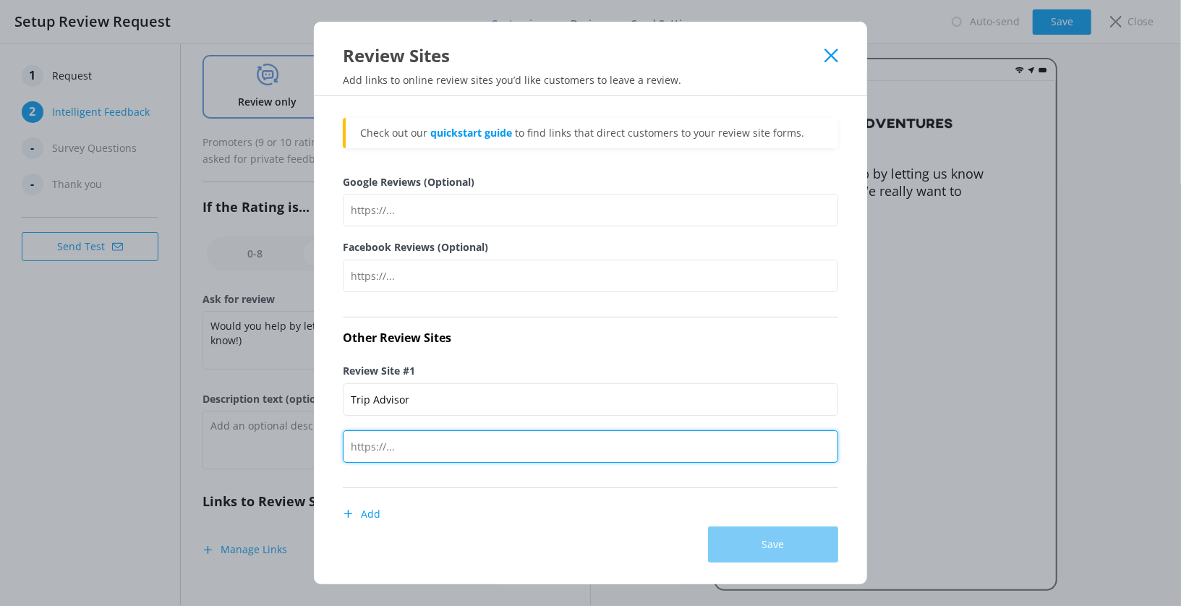
click at [390, 445] on input "text" at bounding box center [590, 446] width 495 height 33
paste input "[URL][DOMAIN_NAME]"
type input "[URL][DOMAIN_NAME]"
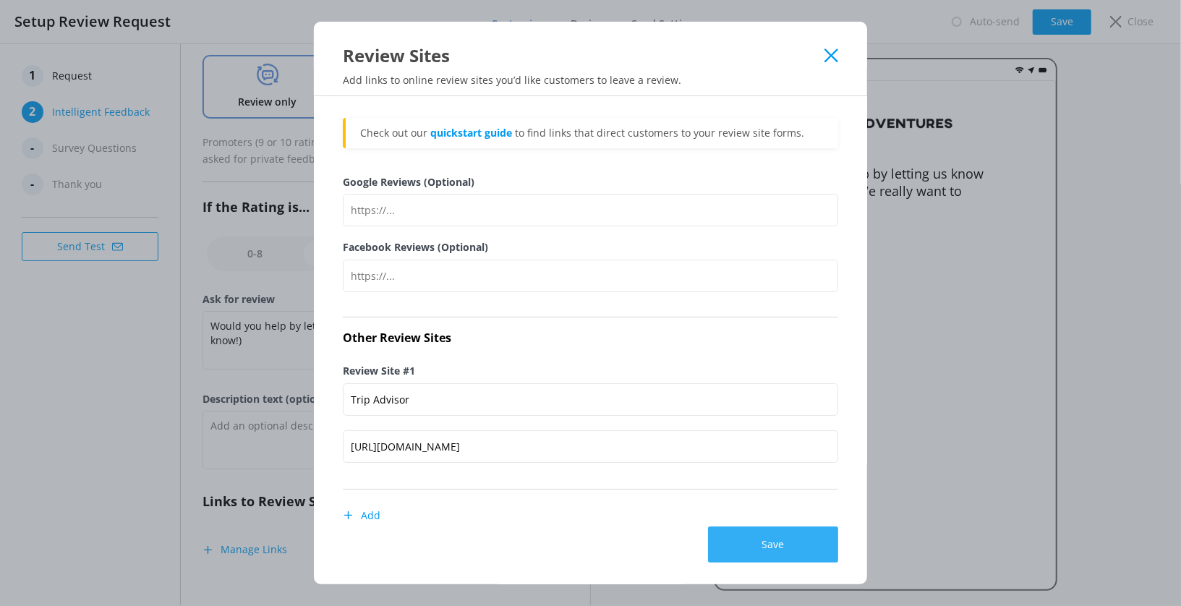
scroll to position [0, 0]
click at [782, 545] on button "Save" at bounding box center [773, 545] width 130 height 36
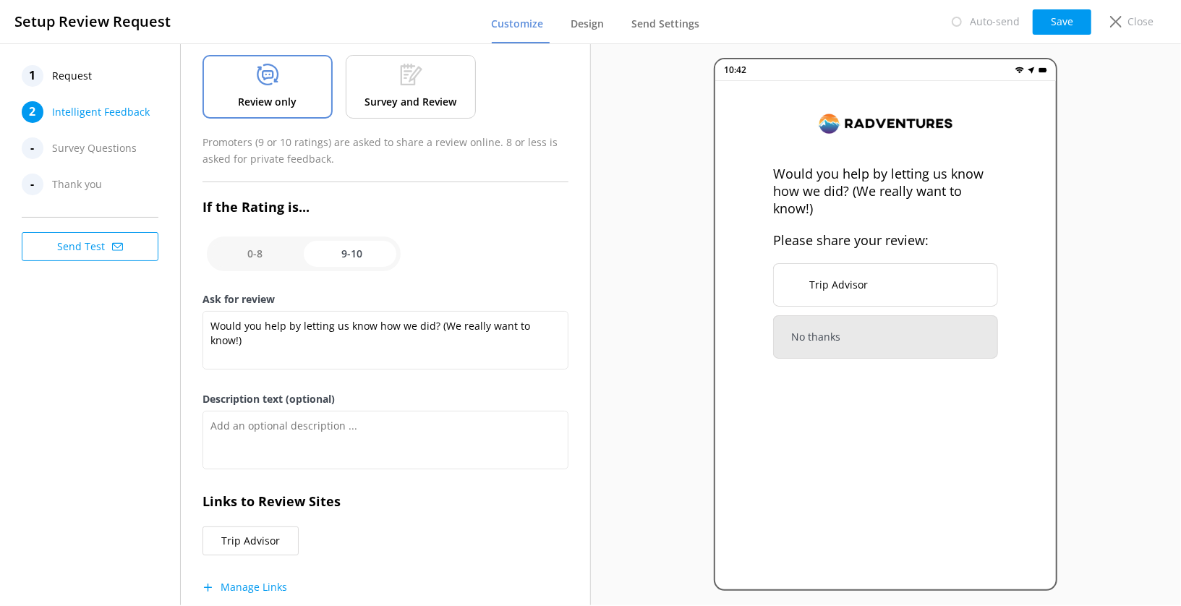
scroll to position [51, 0]
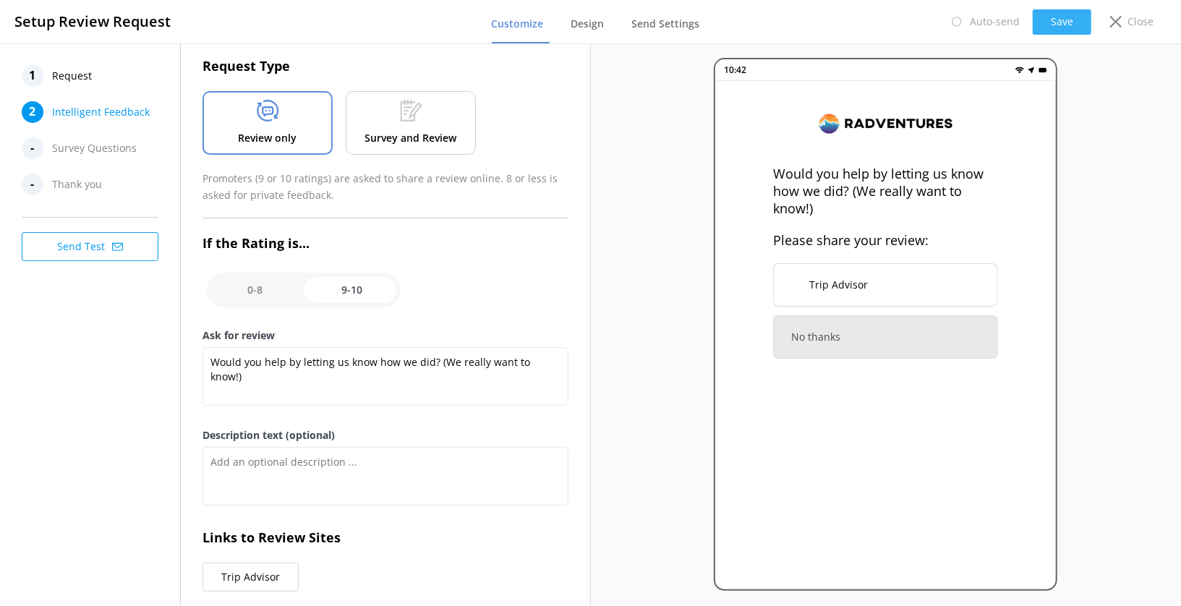
click at [1050, 31] on button "Save" at bounding box center [1062, 21] width 59 height 25
click at [586, 25] on span "Design" at bounding box center [587, 24] width 33 height 14
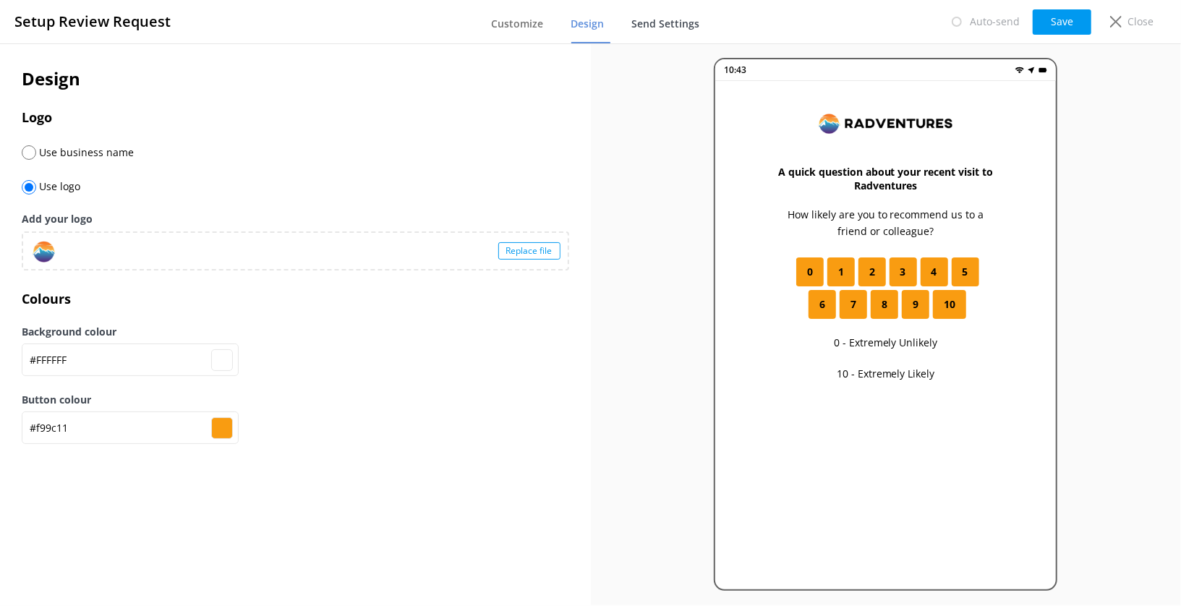
click at [652, 28] on span "Send Settings" at bounding box center [666, 24] width 68 height 14
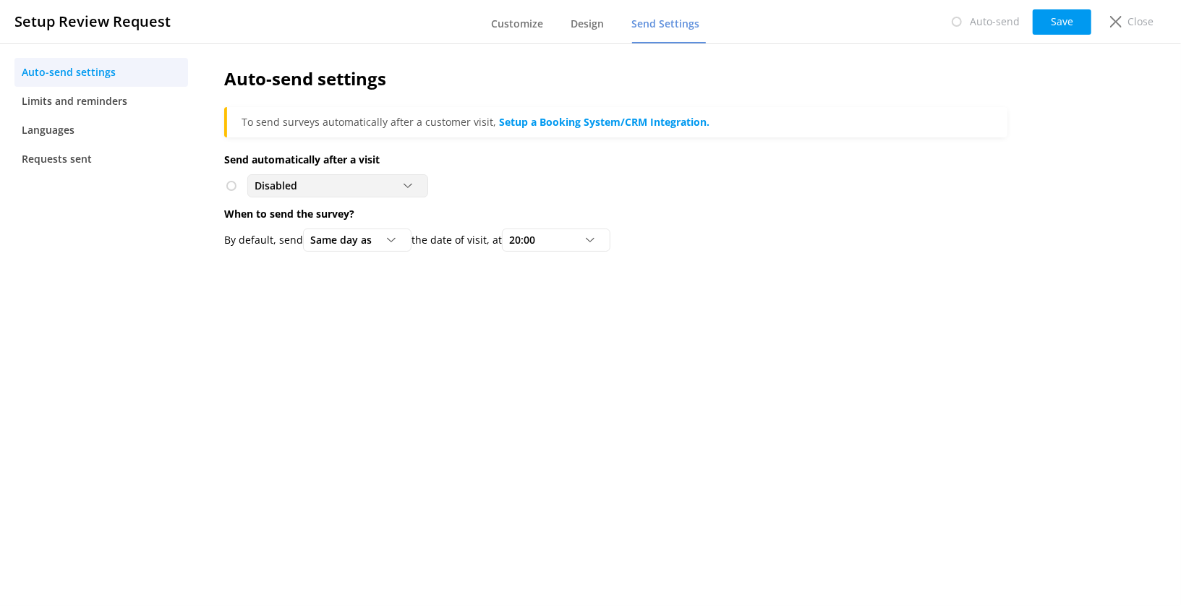
click at [391, 178] on div "Disabled" at bounding box center [338, 186] width 174 height 16
click at [434, 184] on div "Disabled Disabled" at bounding box center [615, 185] width 783 height 23
click at [233, 182] on span at bounding box center [231, 186] width 14 height 14
click at [537, 191] on div "Disabled Disabled" at bounding box center [615, 185] width 783 height 23
click at [105, 104] on span "Limits and reminders" at bounding box center [75, 101] width 106 height 16
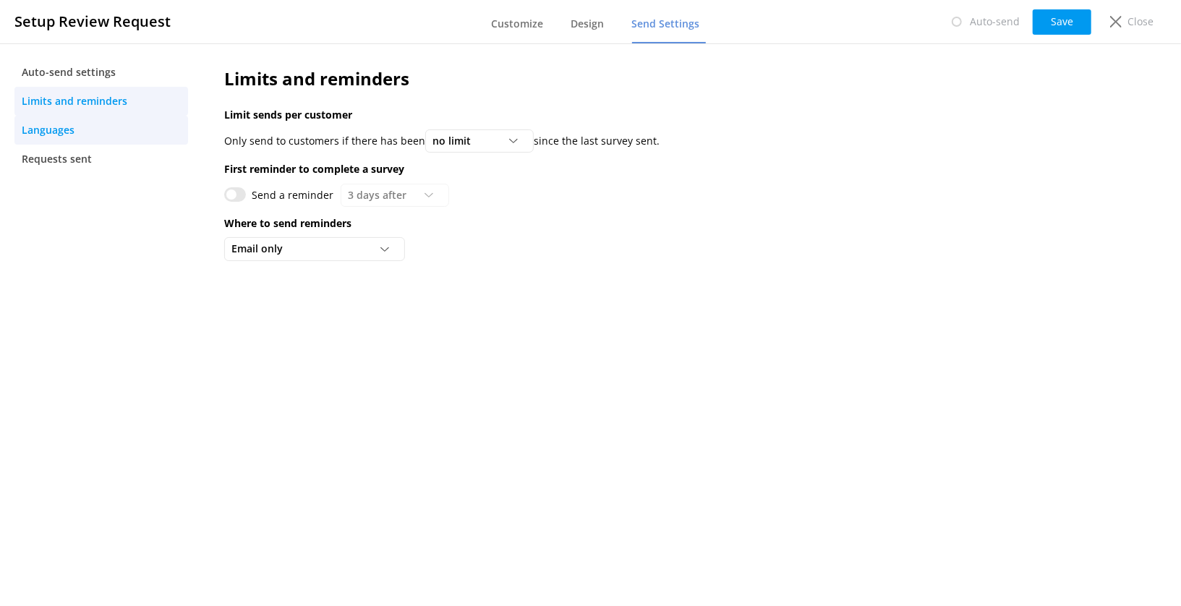
click at [102, 128] on link "Languages" at bounding box center [101, 130] width 174 height 29
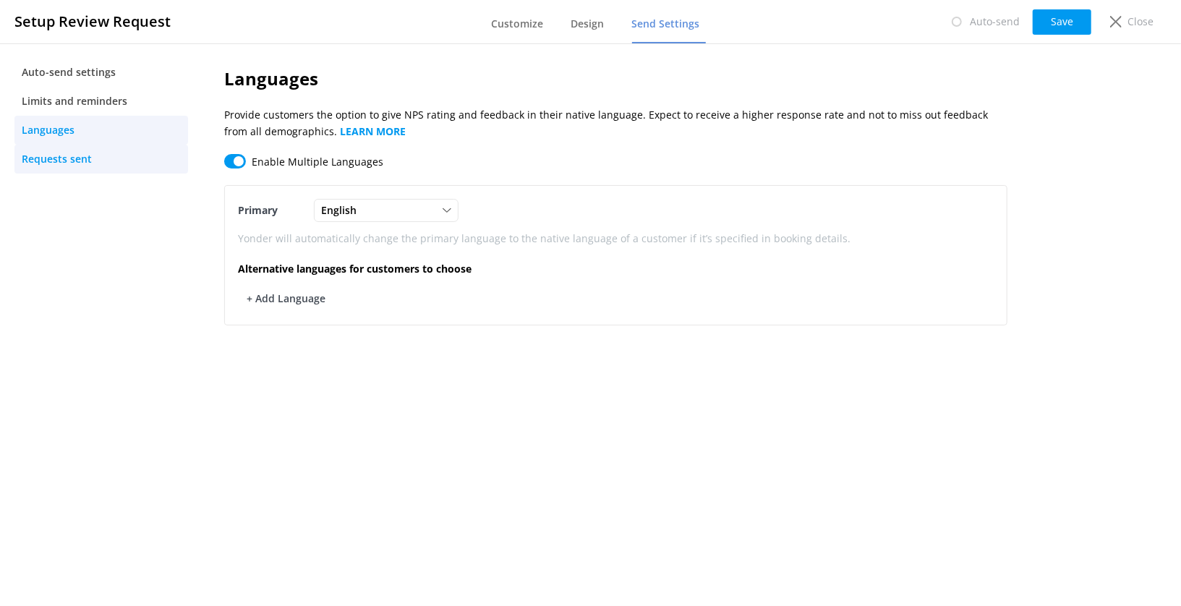
click at [102, 162] on link "Requests sent" at bounding box center [101, 159] width 174 height 29
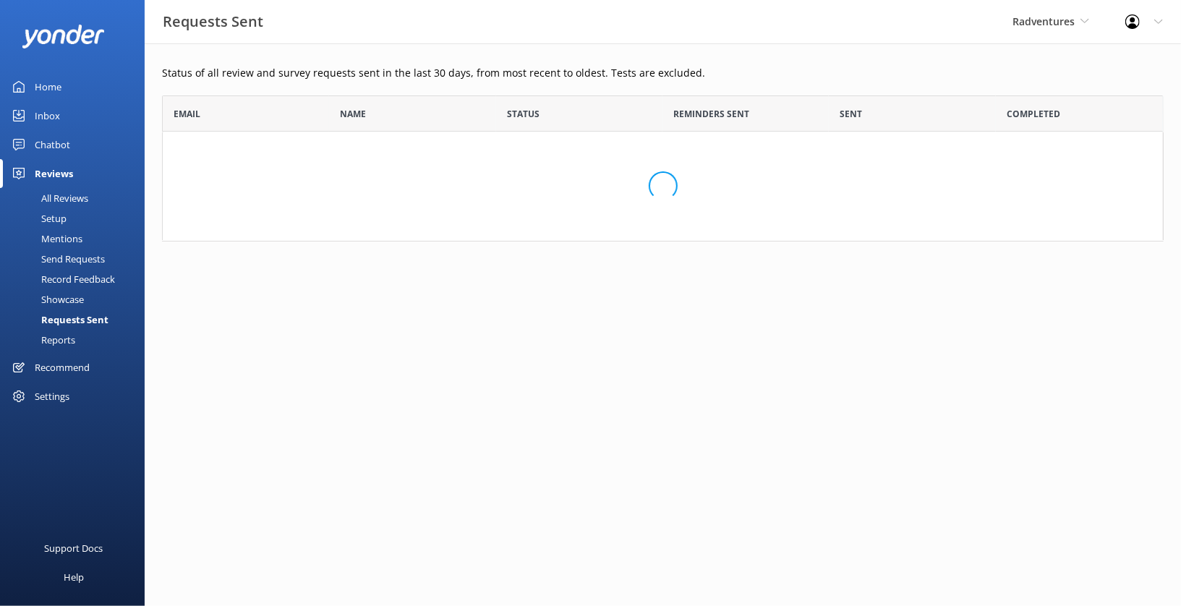
scroll to position [145, 1002]
click at [74, 238] on div "Mentions" at bounding box center [46, 239] width 74 height 20
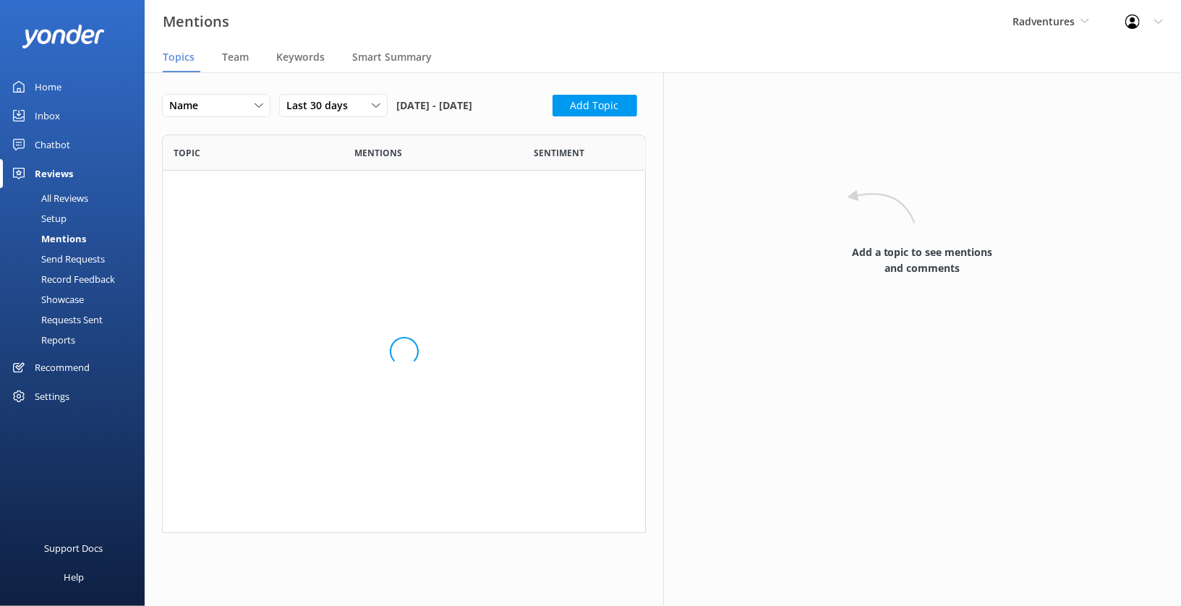
scroll to position [398, 483]
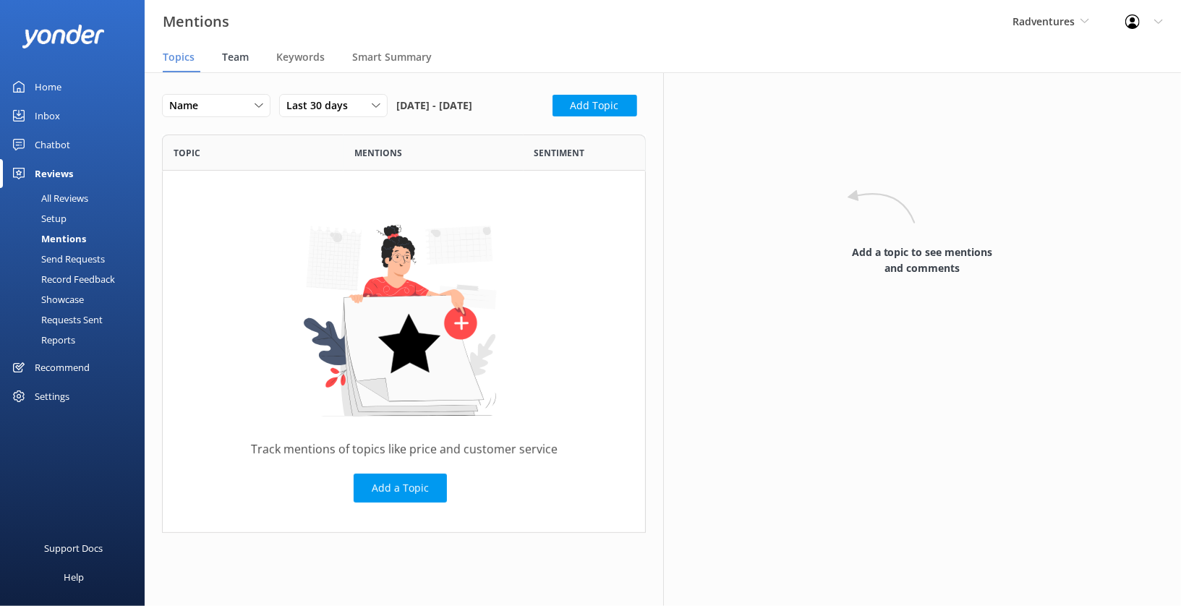
click at [242, 58] on span "Team" at bounding box center [235, 57] width 27 height 14
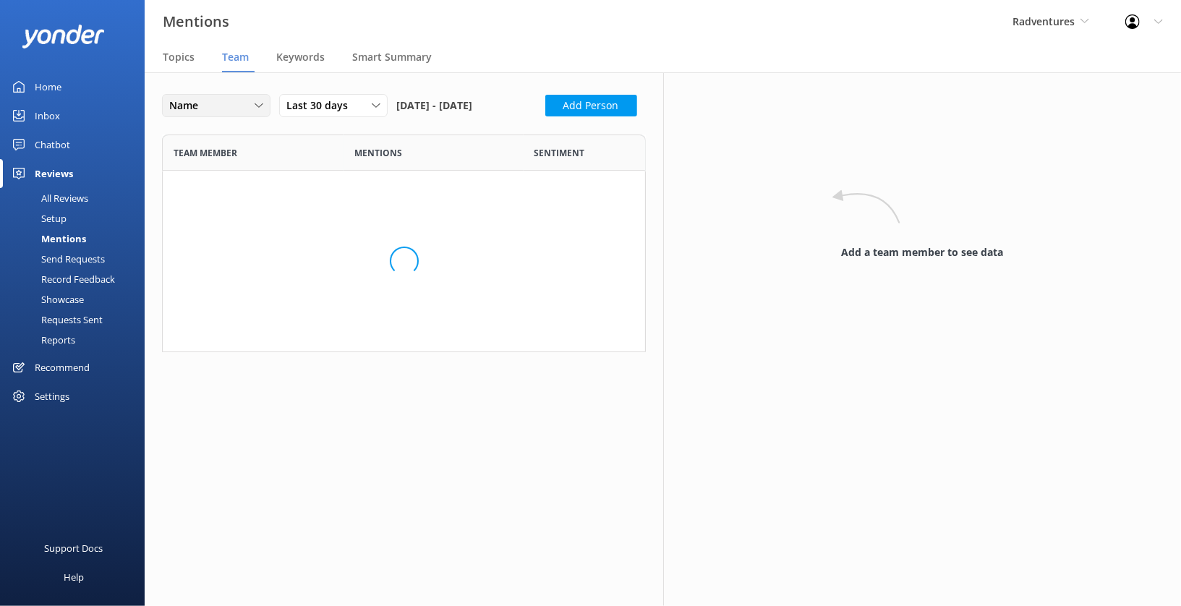
scroll to position [448, 483]
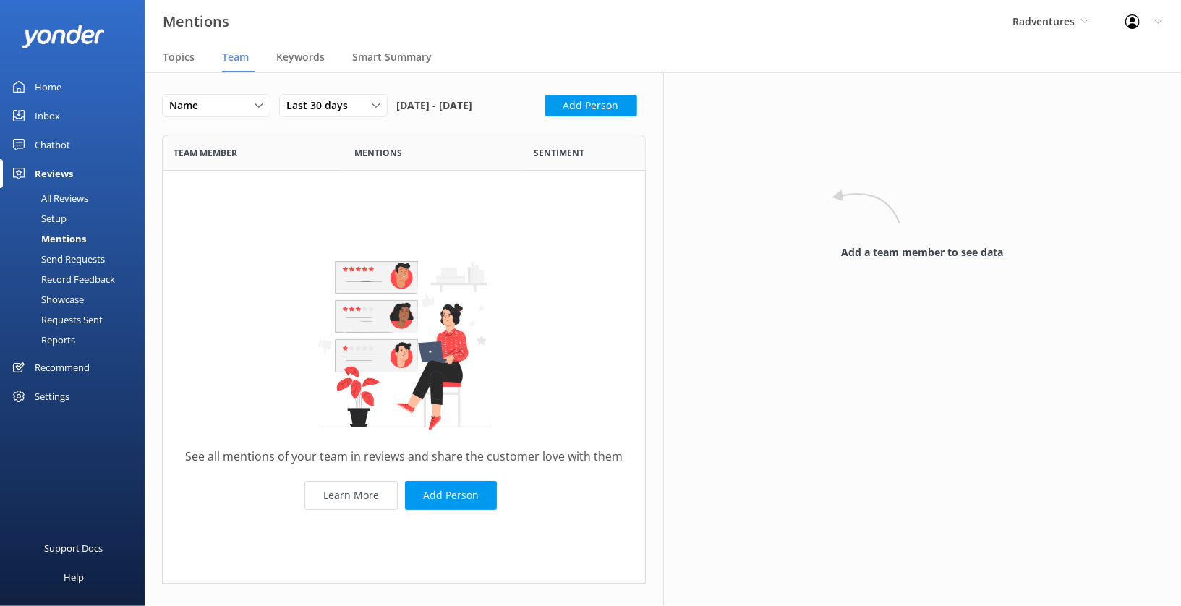
click at [91, 261] on div "Send Requests" at bounding box center [57, 259] width 96 height 20
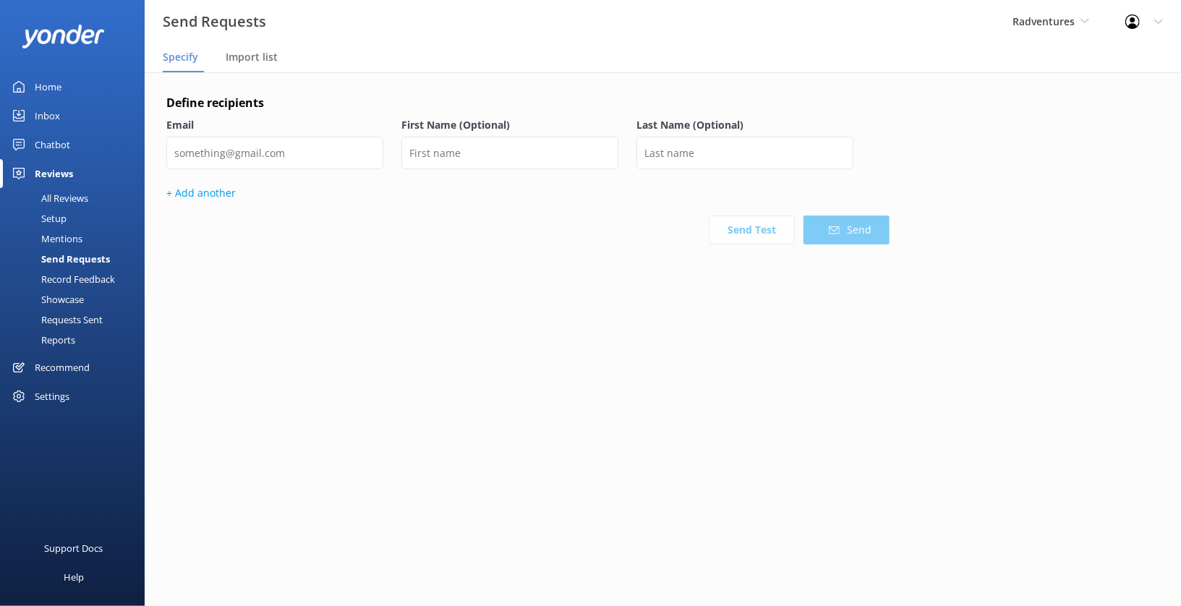
click at [90, 279] on div "Record Feedback" at bounding box center [62, 279] width 106 height 20
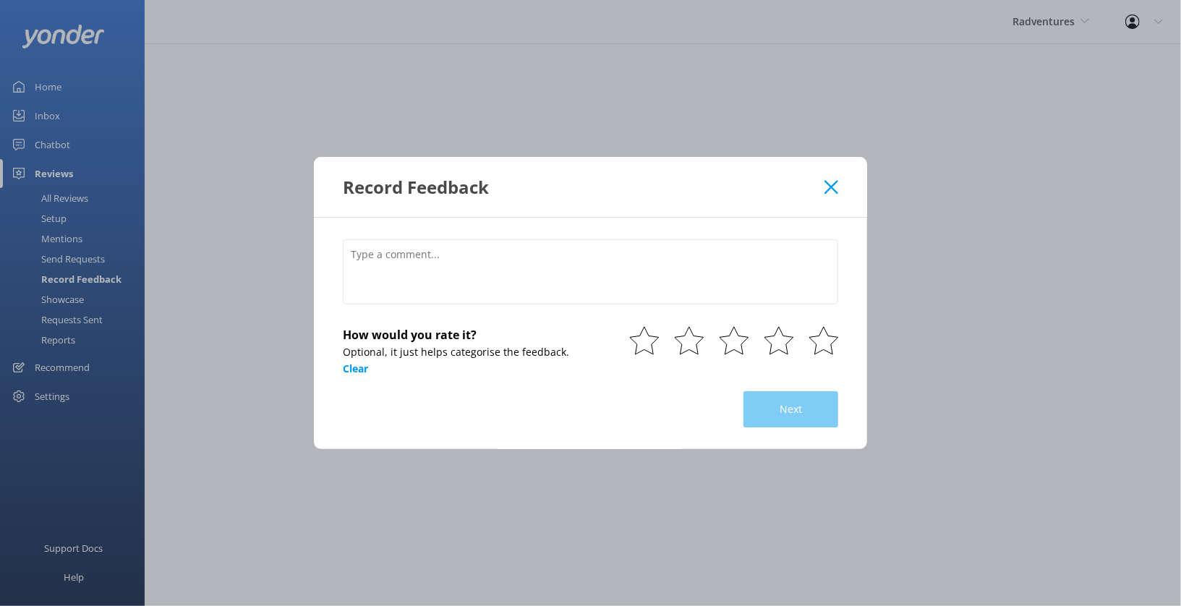
click at [830, 195] on div "Record Feedback" at bounding box center [590, 187] width 553 height 60
click at [843, 188] on div "Record Feedback" at bounding box center [590, 187] width 553 height 60
click at [838, 184] on div "Record Feedback" at bounding box center [590, 187] width 553 height 60
click at [835, 185] on icon at bounding box center [832, 187] width 14 height 14
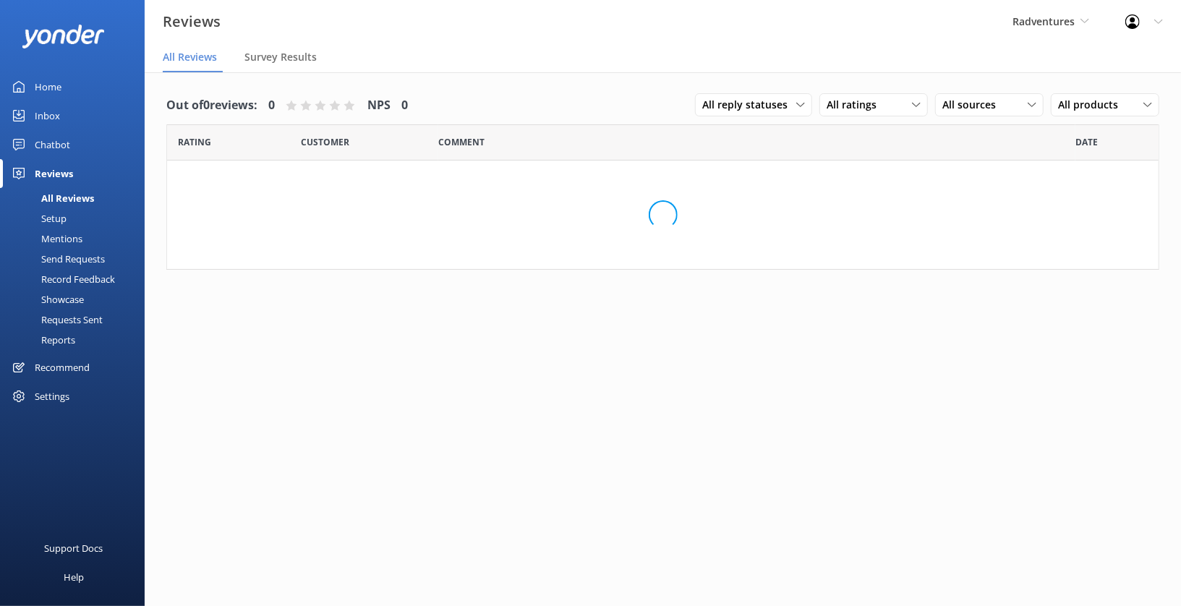
click at [64, 394] on div "Settings" at bounding box center [52, 396] width 35 height 29
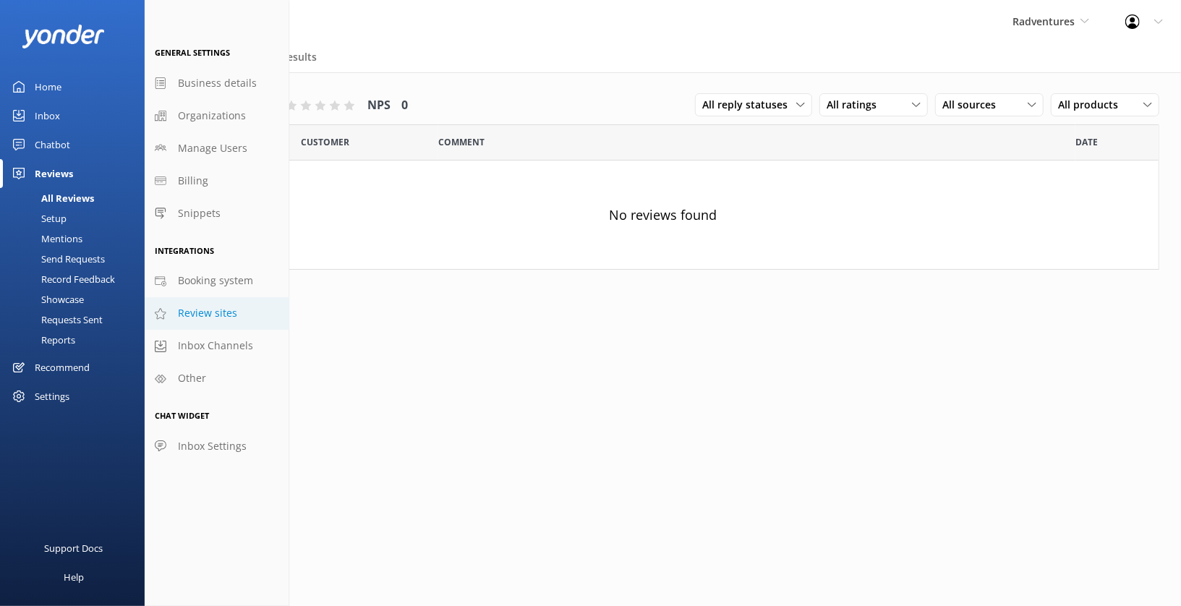
click at [223, 311] on span "Review sites" at bounding box center [207, 313] width 59 height 16
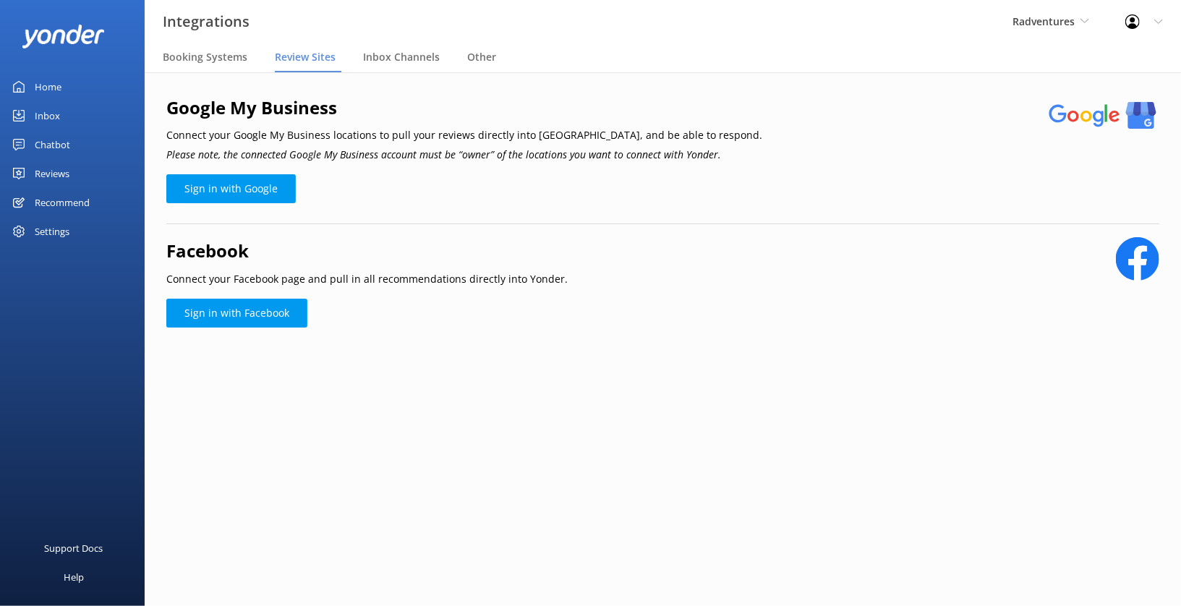
click at [64, 81] on link "Home" at bounding box center [72, 86] width 145 height 29
